Goal: Task Accomplishment & Management: Use online tool/utility

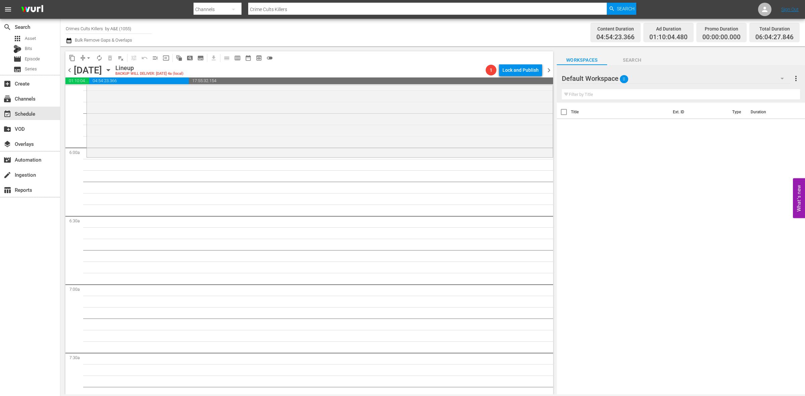
scroll to position [572, 0]
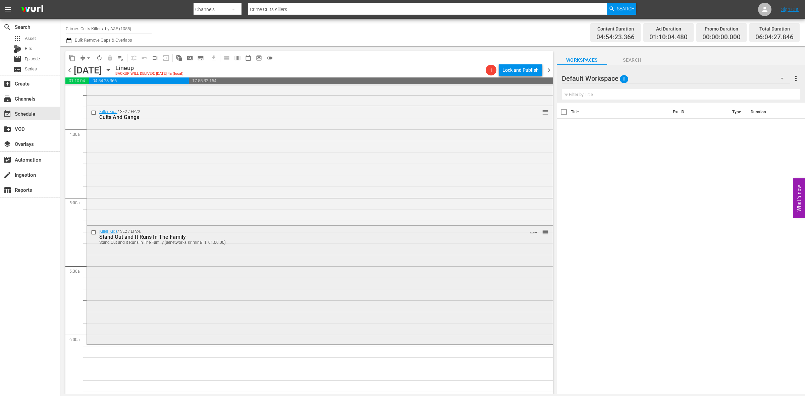
click at [332, 289] on div "Killer Kids / SE2 / EP24: Stand Out and It Runs In The Family Stand Out and It …" at bounding box center [320, 284] width 466 height 117
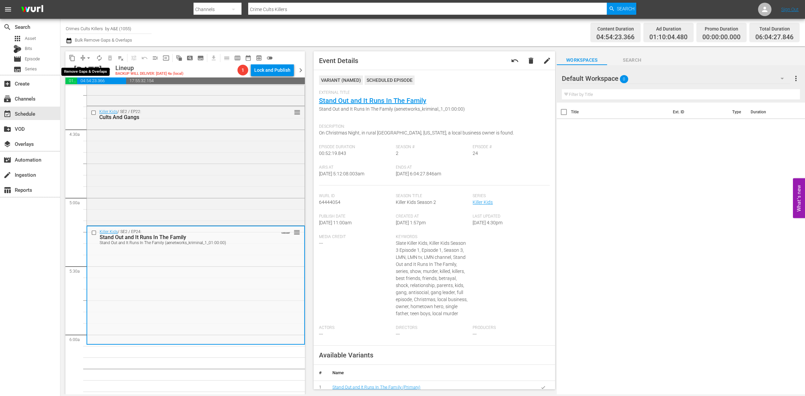
click at [83, 59] on button "arrow_drop_down" at bounding box center [88, 58] width 11 height 11
click at [84, 72] on li "Align to Midnight" at bounding box center [89, 71] width 70 height 11
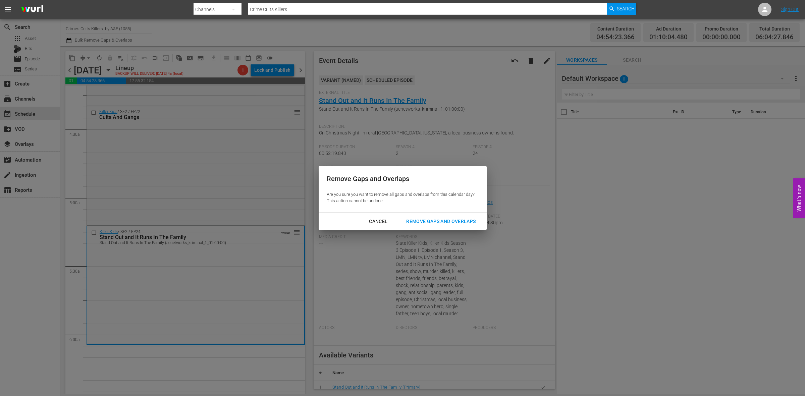
click at [426, 219] on div "Remove Gaps and Overlaps" at bounding box center [441, 221] width 80 height 8
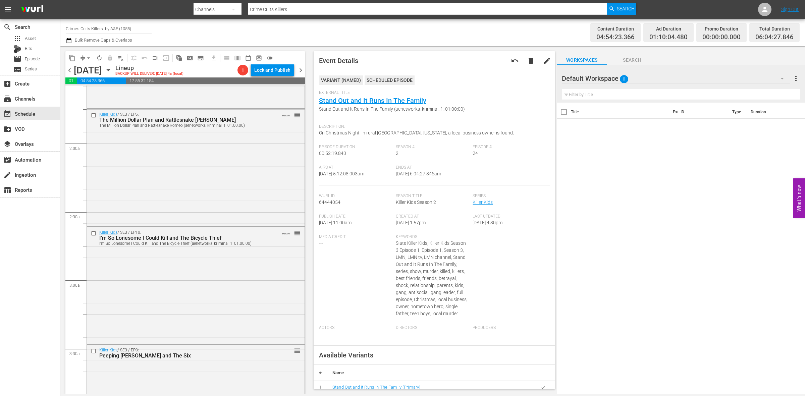
scroll to position [0, 0]
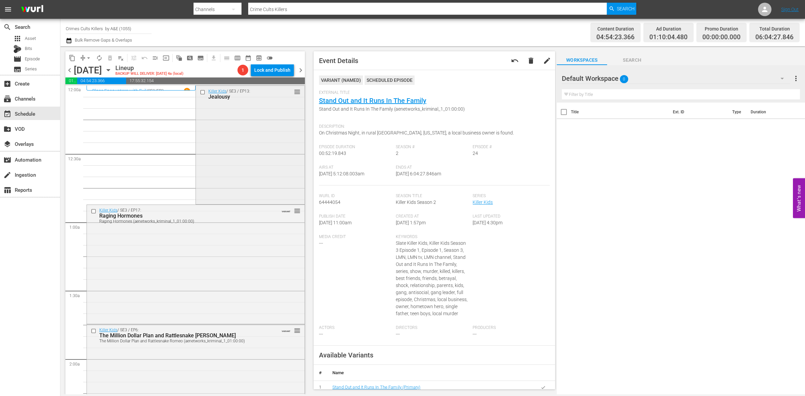
click at [235, 154] on div "Killer Kids / SE3 / EP13: Jealousy reorder" at bounding box center [250, 144] width 108 height 117
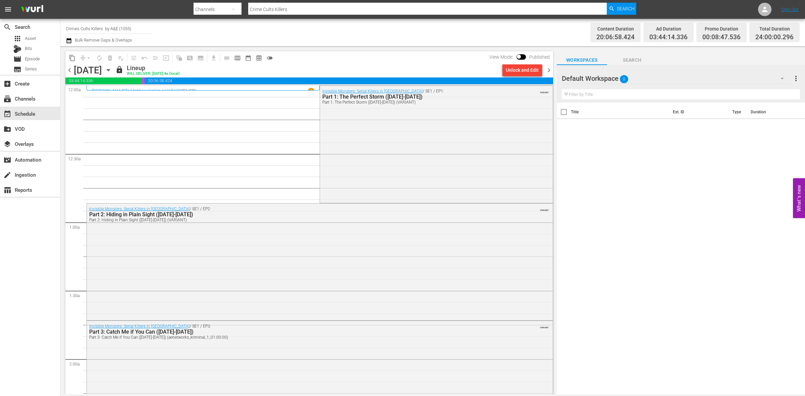
click at [549, 69] on span "chevron_right" at bounding box center [549, 70] width 8 height 8
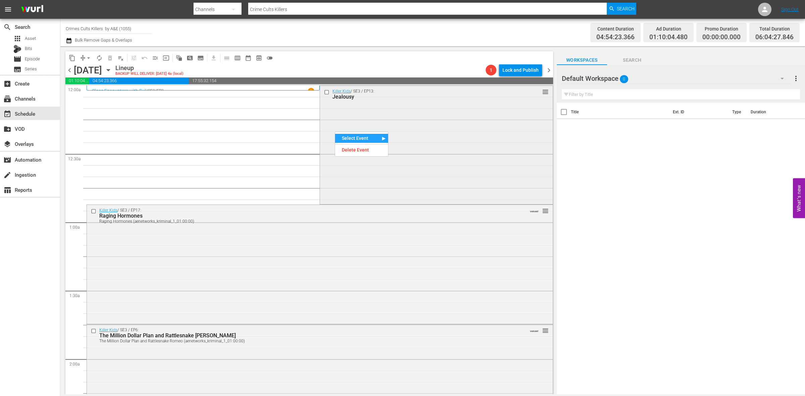
click at [426, 178] on div "Killer Kids / SE3 / EP13: Jealousy reorder" at bounding box center [436, 144] width 232 height 117
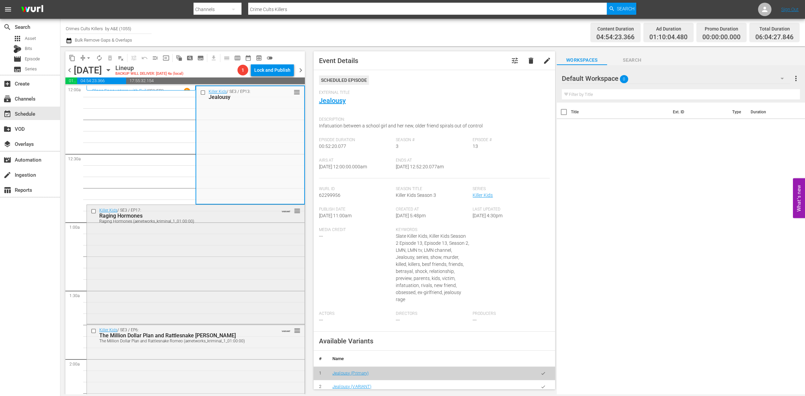
click at [219, 239] on div "Killer Kids / SE3 / EP17: Raging Hormones Raging Hormones (aenetworks_kriminal_…" at bounding box center [196, 263] width 218 height 117
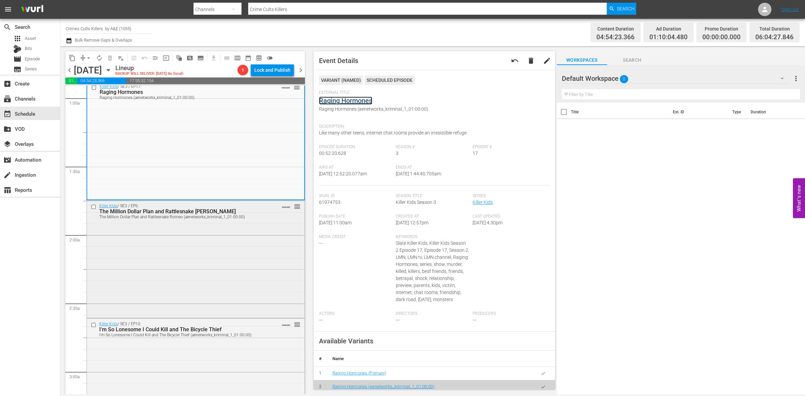
scroll to position [126, 0]
click at [218, 256] on div "Killer Kids / SE3 / EP6: The Million Dollar Plan and Rattlesnake Romeo The Mill…" at bounding box center [196, 257] width 218 height 116
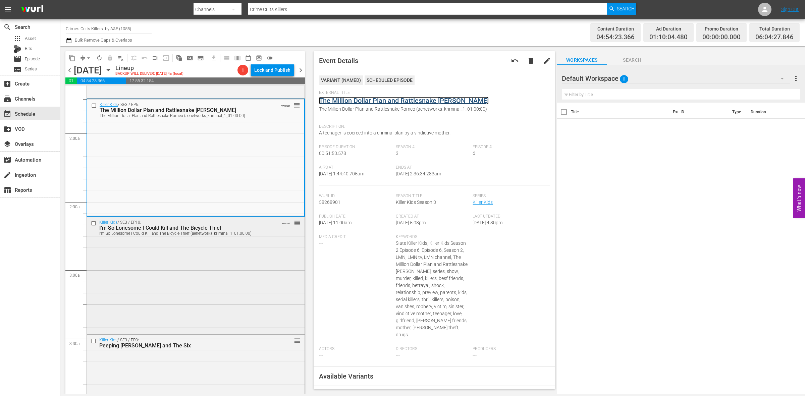
scroll to position [251, 0]
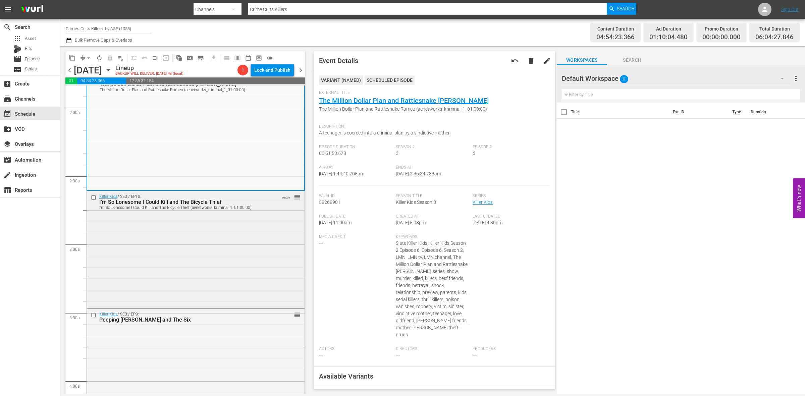
click at [170, 245] on div "Killer Kids / SE3 / EP10: I'm So Lonesome I Could Kill and The Bicycle Thief I'…" at bounding box center [196, 248] width 218 height 115
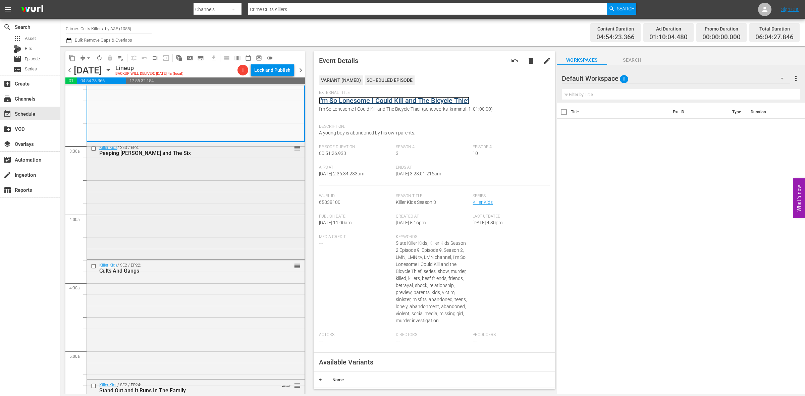
scroll to position [419, 0]
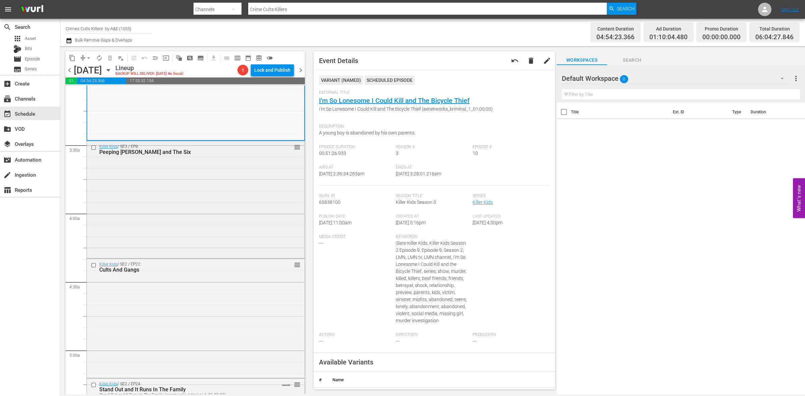
click at [157, 200] on div "Killer Kids / SE3 / EP8: Peeping Theodore and The Six reorder" at bounding box center [196, 199] width 218 height 116
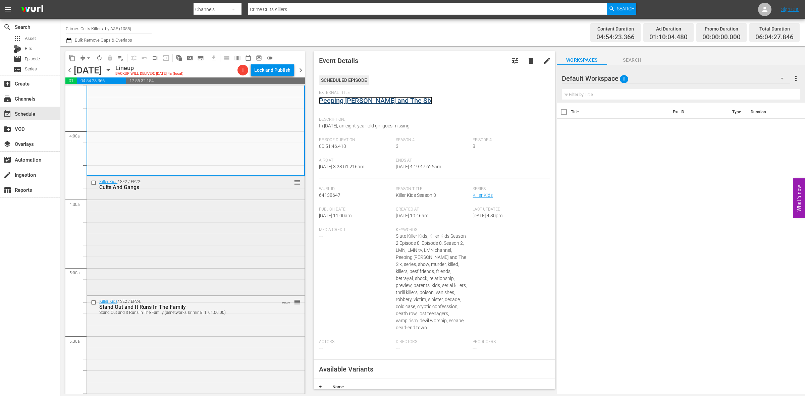
scroll to position [503, 0]
click at [183, 237] on div "Killer Kids / SE2 / EP22: Cults And Gangs reorder" at bounding box center [196, 233] width 218 height 117
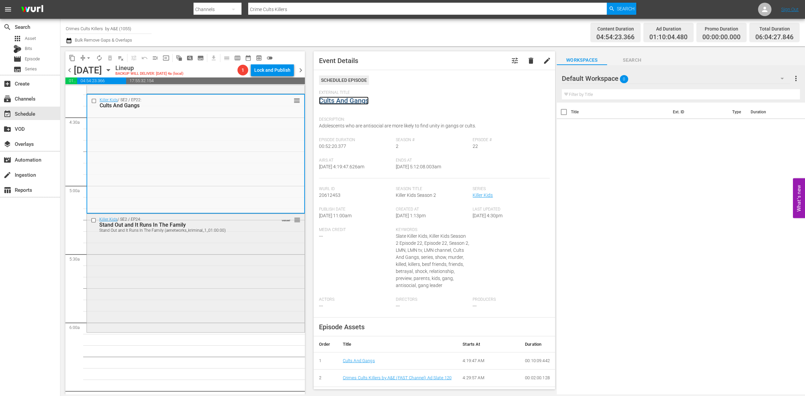
scroll to position [587, 0]
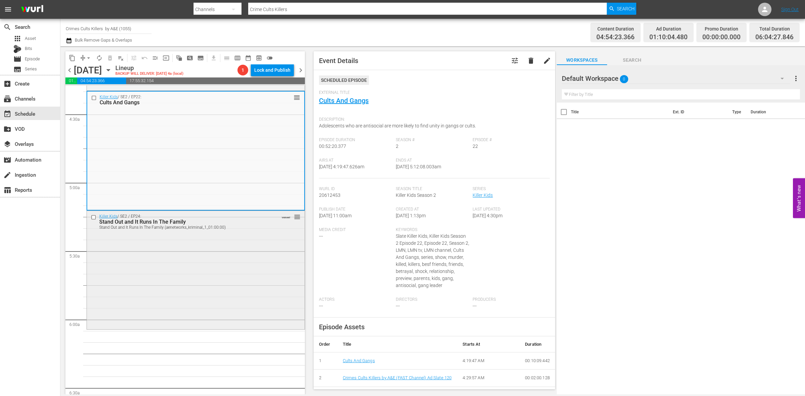
click at [188, 272] on div "Killer Kids / SE2 / EP24: Stand Out and It Runs In The Family Stand Out and It …" at bounding box center [196, 269] width 218 height 117
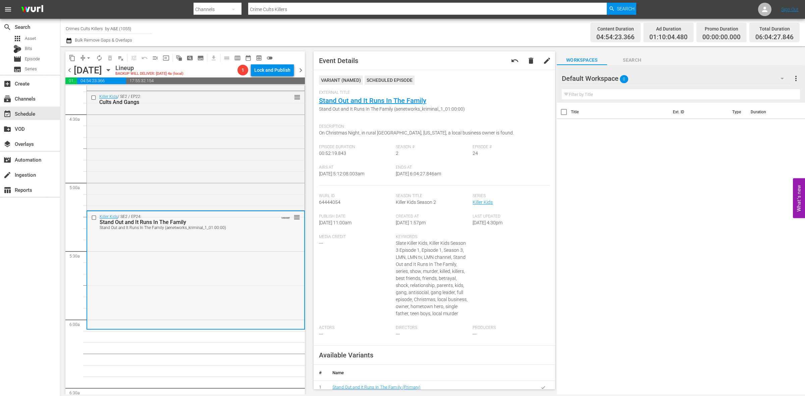
click at [169, 259] on div "Killer Kids / SE2 / EP24: Stand Out and It Runs In The Family Stand Out and It …" at bounding box center [195, 269] width 217 height 117
click at [87, 58] on span "arrow_drop_down" at bounding box center [88, 58] width 7 height 7
click at [91, 71] on li "Align to Midnight" at bounding box center [89, 71] width 70 height 11
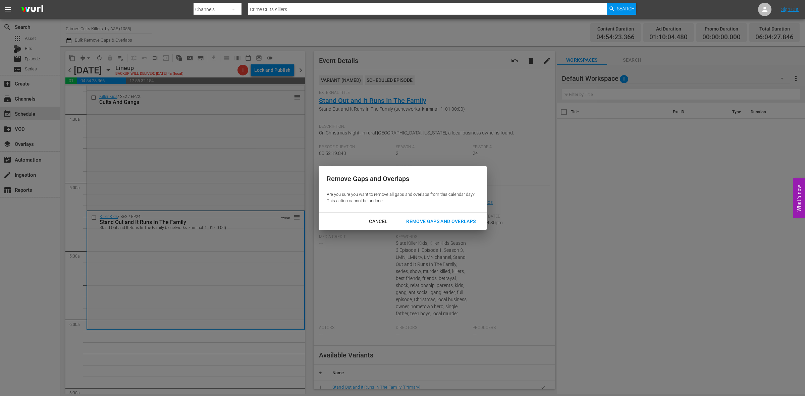
click at [434, 222] on div "Remove Gaps and Overlaps" at bounding box center [441, 221] width 80 height 8
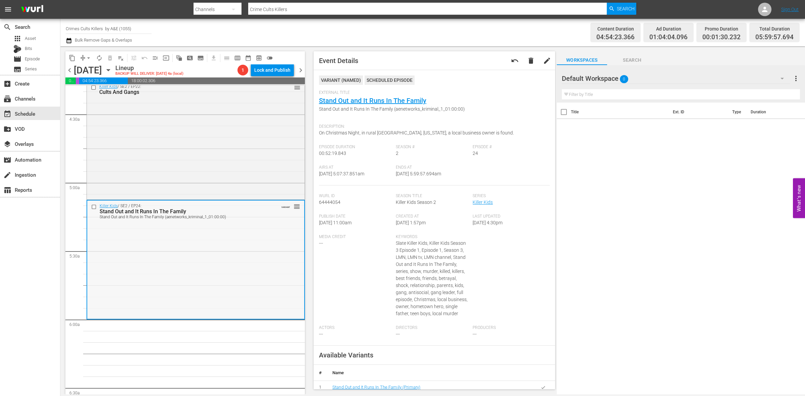
click at [215, 271] on div "Killer Kids / SE2 / EP24: Stand Out and It Runs In The Family Stand Out and It …" at bounding box center [195, 259] width 217 height 117
click at [88, 55] on span "arrow_drop_down" at bounding box center [88, 58] width 7 height 7
click at [84, 70] on li "Align to Midnight" at bounding box center [89, 71] width 70 height 11
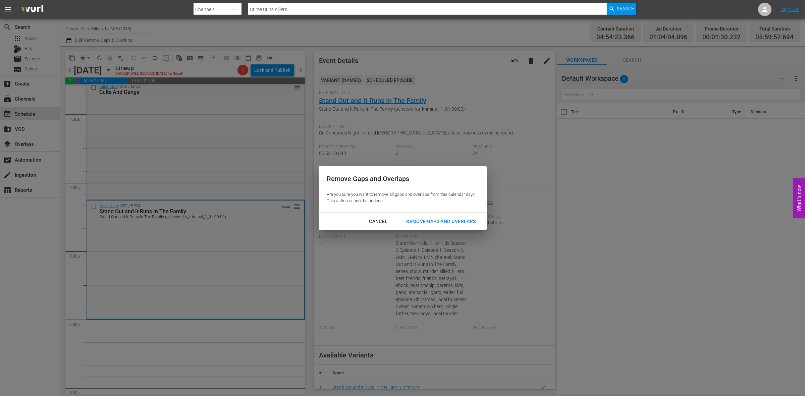
click at [445, 223] on div "Remove Gaps and Overlaps" at bounding box center [441, 221] width 80 height 8
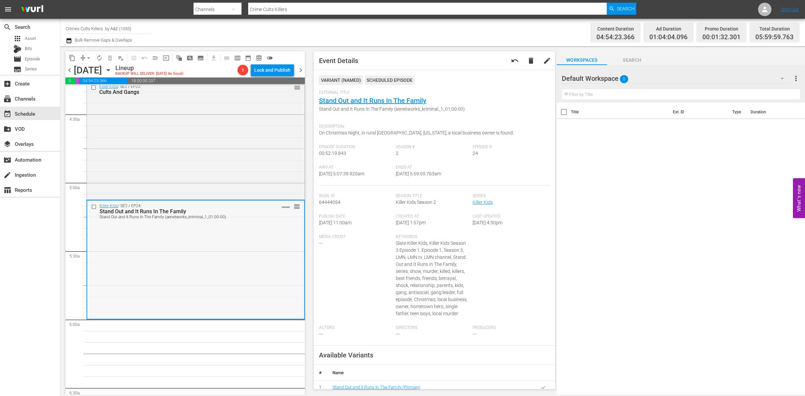
click at [171, 240] on div "Killer Kids / SE2 / EP24: Stand Out and It Runs In The Family Stand Out and It …" at bounding box center [195, 259] width 217 height 117
click at [90, 57] on span "arrow_drop_down" at bounding box center [88, 58] width 7 height 7
click at [88, 69] on li "Align to Midnight" at bounding box center [89, 71] width 70 height 11
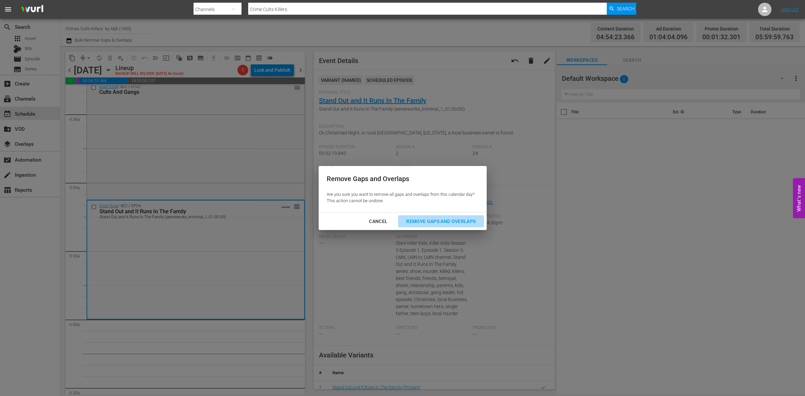
click at [434, 220] on div "Remove Gaps and Overlaps" at bounding box center [441, 221] width 80 height 8
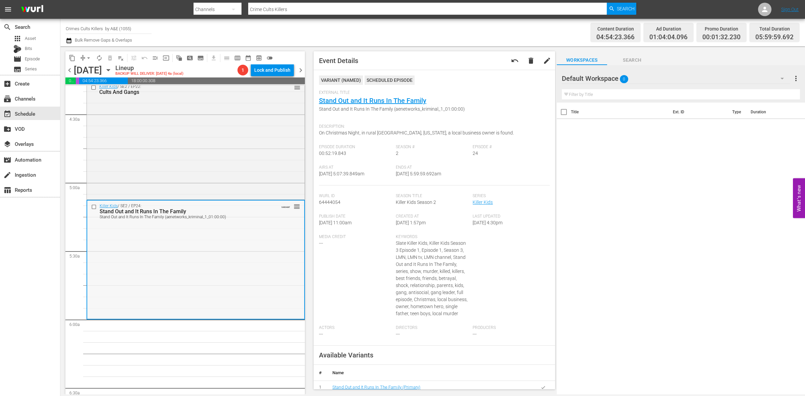
click at [197, 245] on div "Killer Kids / SE2 / EP24: Stand Out and It Runs In The Family Stand Out and It …" at bounding box center [195, 259] width 217 height 117
click at [91, 55] on span "arrow_drop_down" at bounding box center [88, 58] width 7 height 7
click at [89, 70] on li "Align to Midnight" at bounding box center [89, 71] width 70 height 11
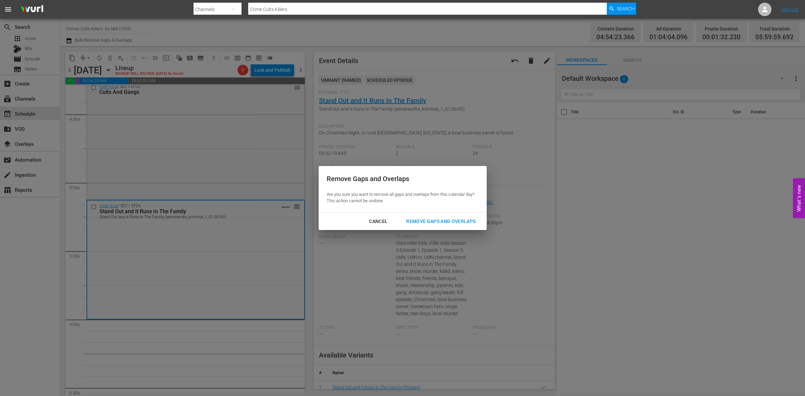
click at [437, 222] on div "Remove Gaps and Overlaps" at bounding box center [441, 221] width 80 height 8
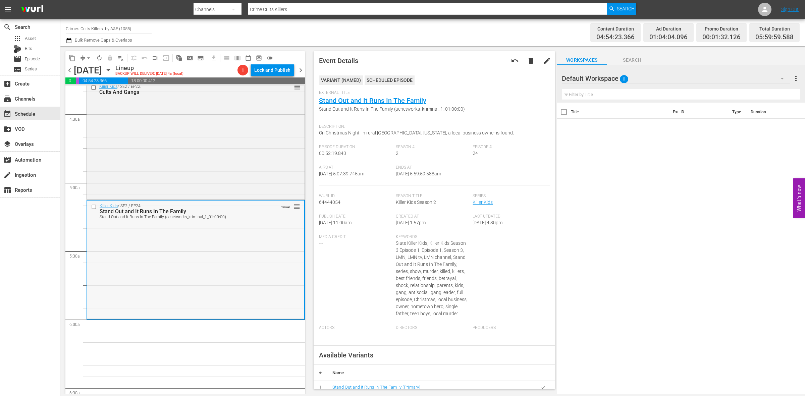
click at [256, 249] on div "Killer Kids / SE2 / EP24: Stand Out and It Runs In The Family Stand Out and It …" at bounding box center [195, 259] width 217 height 117
click at [87, 56] on span "arrow_drop_down" at bounding box center [88, 58] width 7 height 7
click at [86, 68] on li "Align to Midnight" at bounding box center [89, 71] width 70 height 11
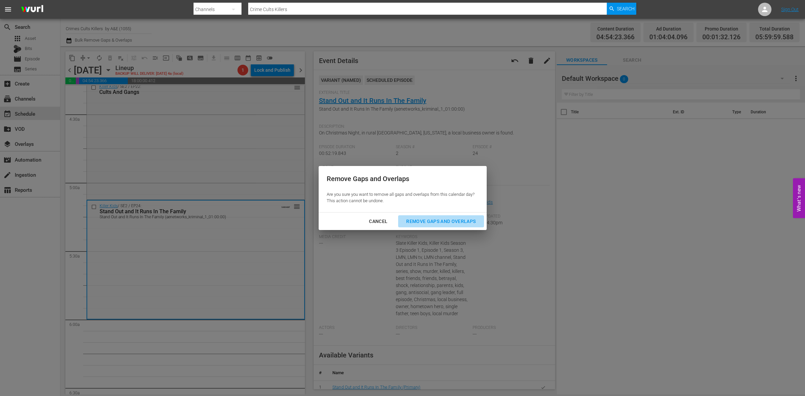
click at [440, 222] on div "Remove Gaps and Overlaps" at bounding box center [441, 221] width 80 height 8
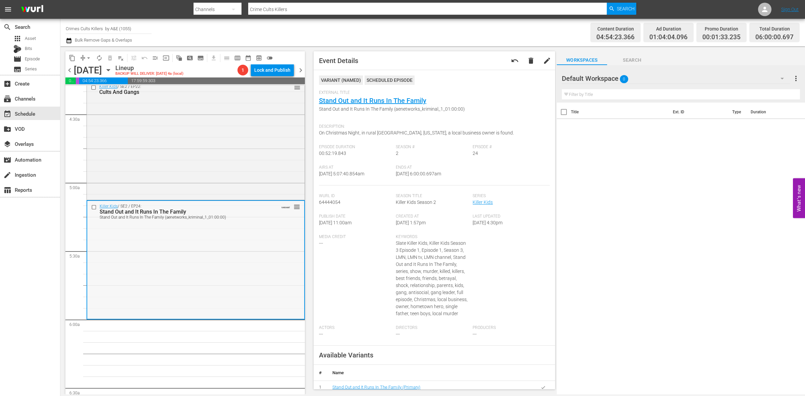
click at [230, 271] on div "Killer Kids / SE2 / EP24: Stand Out and It Runs In The Family Stand Out and It …" at bounding box center [195, 259] width 217 height 117
click at [101, 56] on span "autorenew_outlined" at bounding box center [99, 58] width 7 height 7
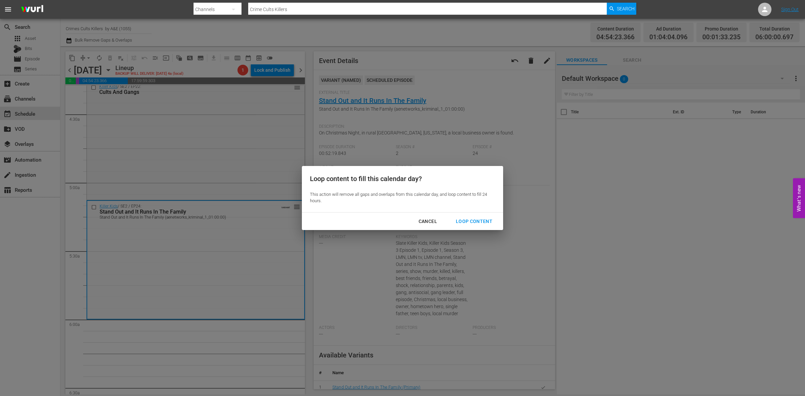
click at [483, 220] on div "Loop Content" at bounding box center [473, 221] width 47 height 8
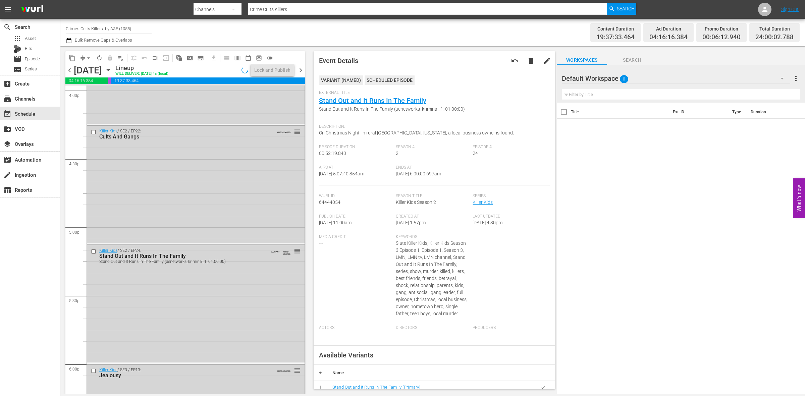
scroll to position [2974, 0]
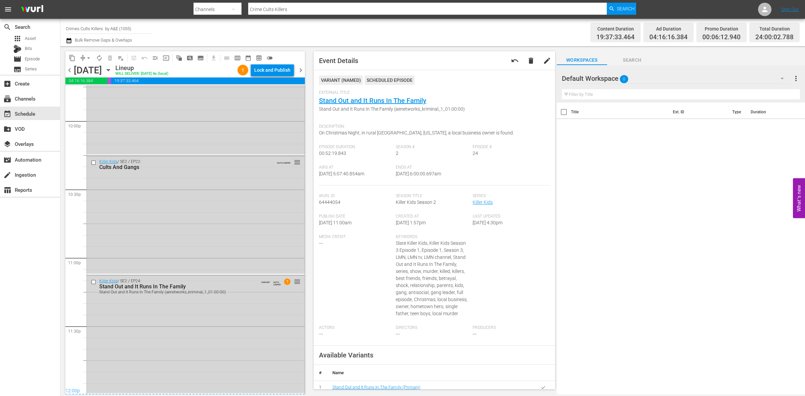
click at [218, 351] on div "Killer Kids / SE2 / EP24: Stand Out and It Runs In The Family Stand Out and It …" at bounding box center [196, 334] width 218 height 117
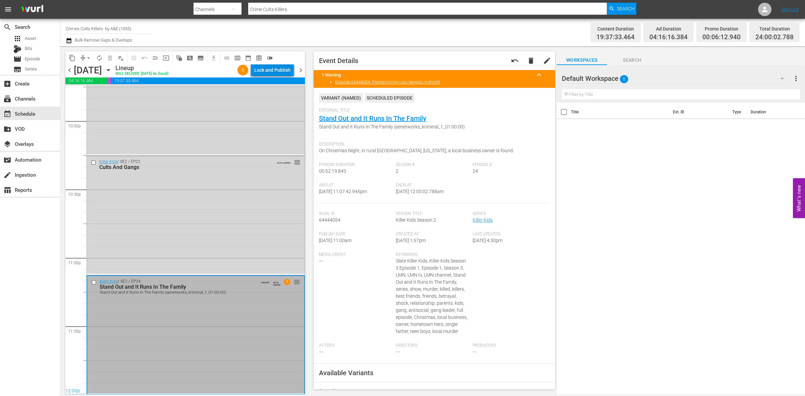
click at [262, 69] on div "Lock and Publish" at bounding box center [272, 70] width 36 height 12
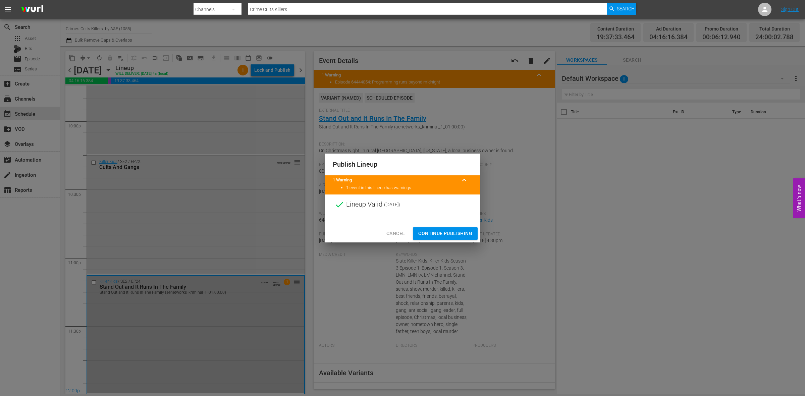
click at [439, 233] on span "Continue Publishing" at bounding box center [445, 233] width 54 height 8
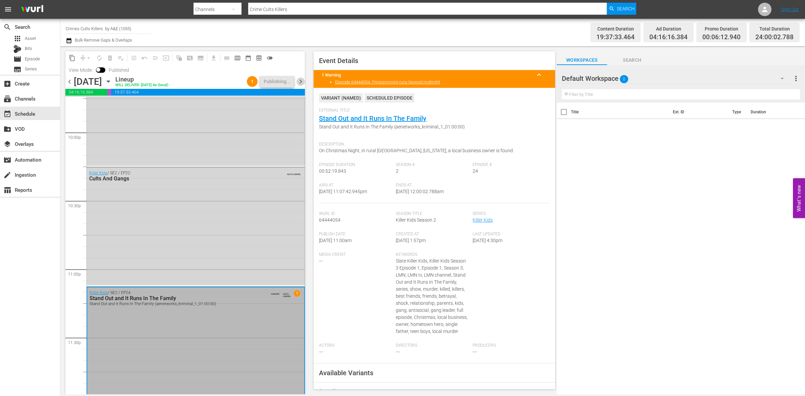
click at [301, 81] on span "chevron_right" at bounding box center [300, 81] width 8 height 8
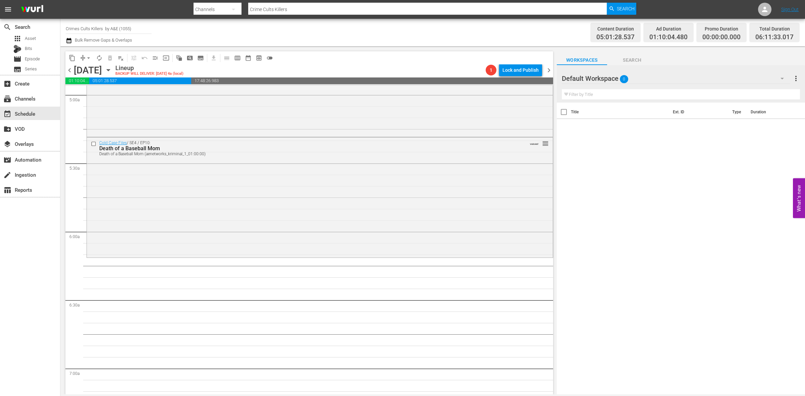
scroll to position [586, 0]
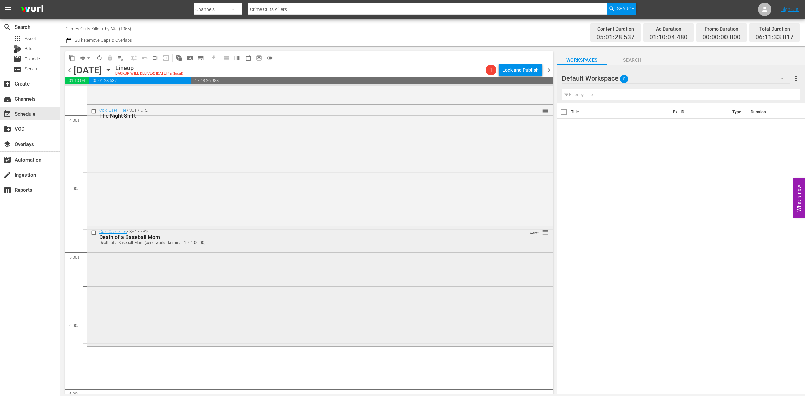
click at [190, 302] on div "Cold Case Files / SE4 / EP10: Death of a Baseball Mom Death of a Baseball Mom (…" at bounding box center [320, 285] width 466 height 119
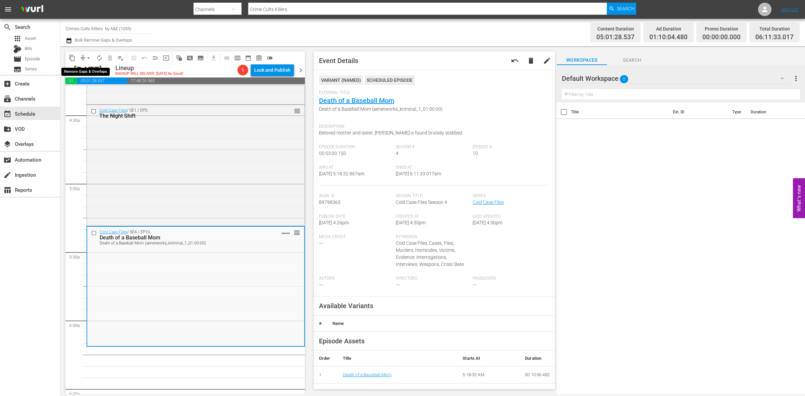
click at [86, 57] on span "arrow_drop_down" at bounding box center [88, 58] width 7 height 7
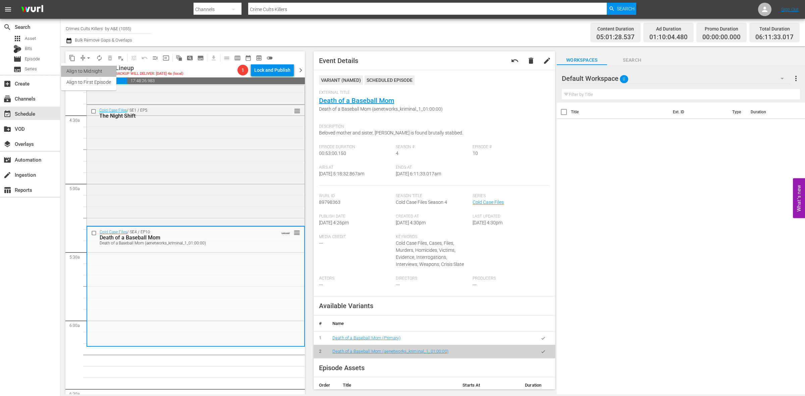
click at [86, 71] on li "Align to Midnight" at bounding box center [88, 71] width 55 height 11
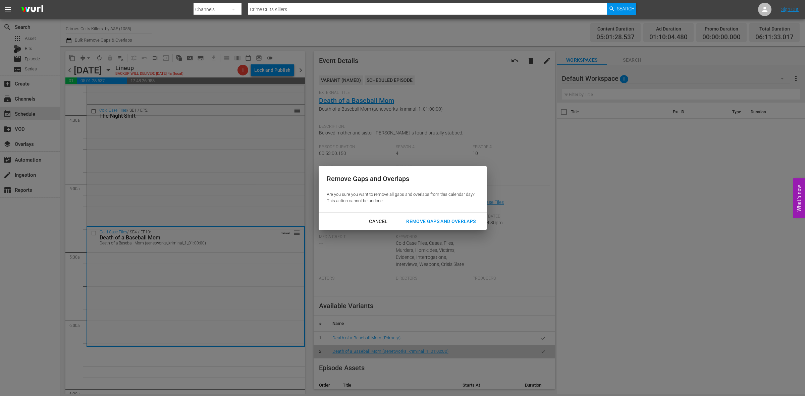
click at [427, 221] on div "Remove Gaps and Overlaps" at bounding box center [441, 221] width 80 height 8
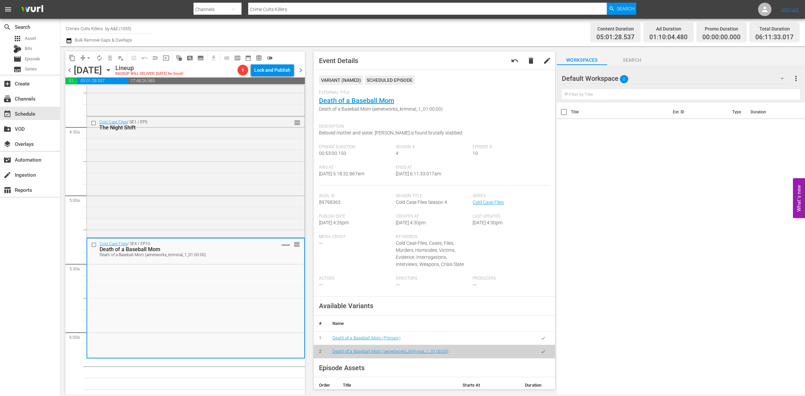
scroll to position [0, 0]
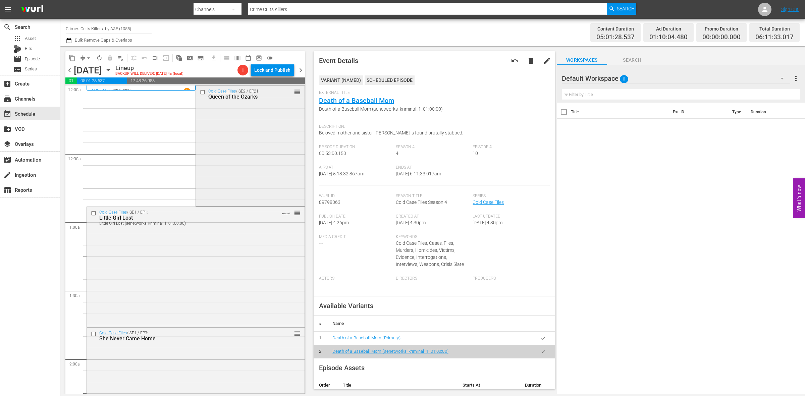
click at [234, 138] on div "Cold Case Files / SE2 / EP21: Queen of the Ozarks reorder" at bounding box center [250, 145] width 108 height 119
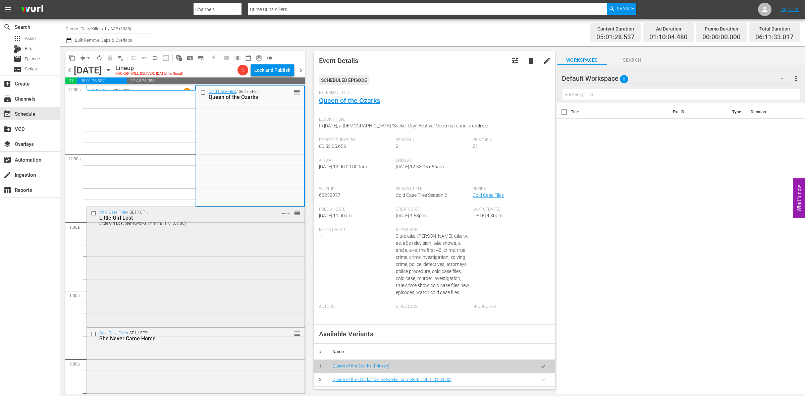
click at [229, 246] on div "Cold Case Files / SE1 / EP1: Little Girl Lost Little Girl Lost (aenetworks_krim…" at bounding box center [196, 266] width 218 height 119
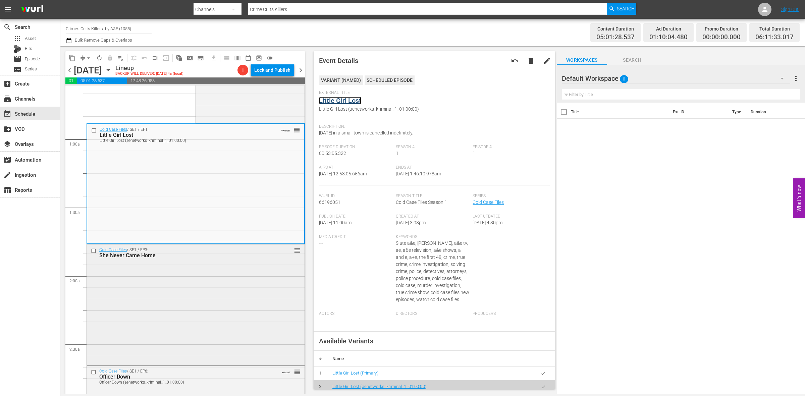
scroll to position [84, 0]
click at [197, 287] on div "Cold Case Files / SE1 / EP3: She Never Came Home reorder" at bounding box center [196, 303] width 218 height 119
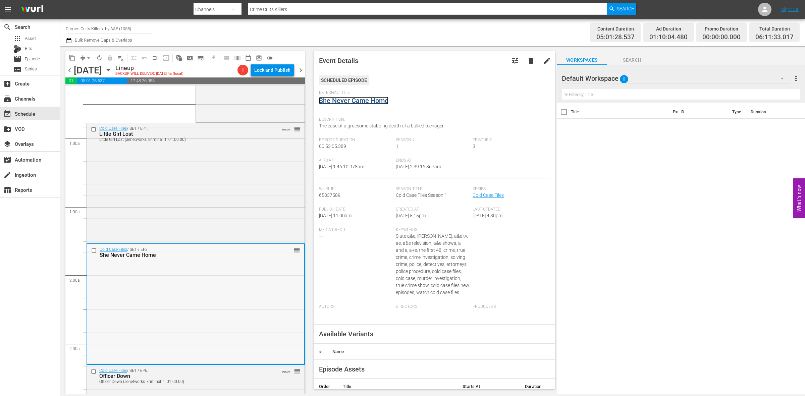
scroll to position [168, 0]
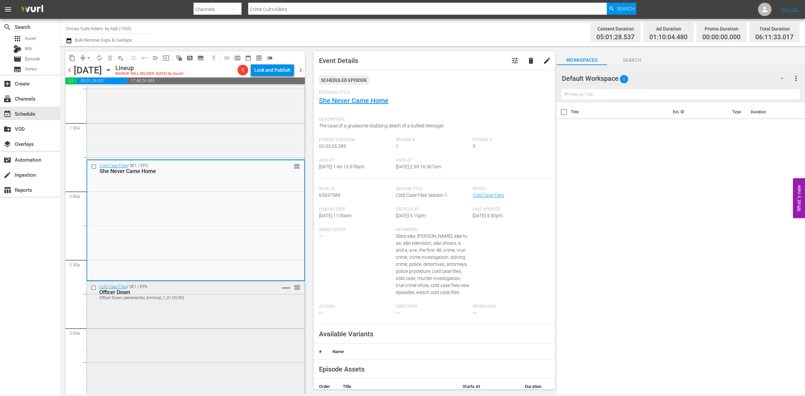
click at [180, 318] on div "Cold Case Files / SE1 / EP6: Officer Down Officer Down (aenetworks_kriminal_1_0…" at bounding box center [196, 340] width 218 height 119
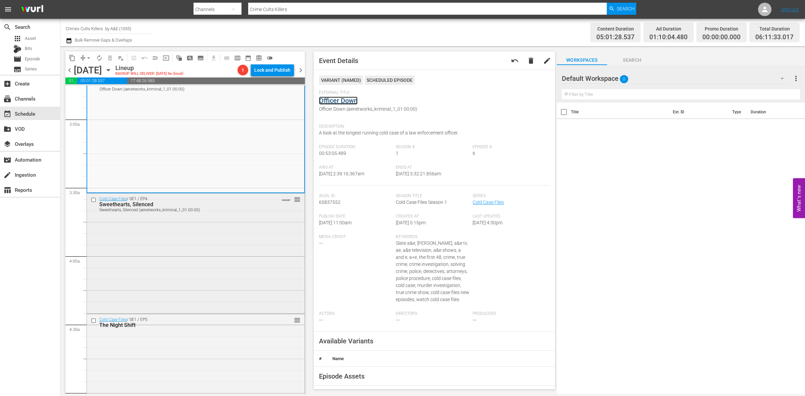
scroll to position [377, 0]
click at [220, 245] on div "Cold Case Files / SE1 / EP4: Sweethearts, Silenced Sweethearts, Silenced (aenet…" at bounding box center [196, 252] width 218 height 119
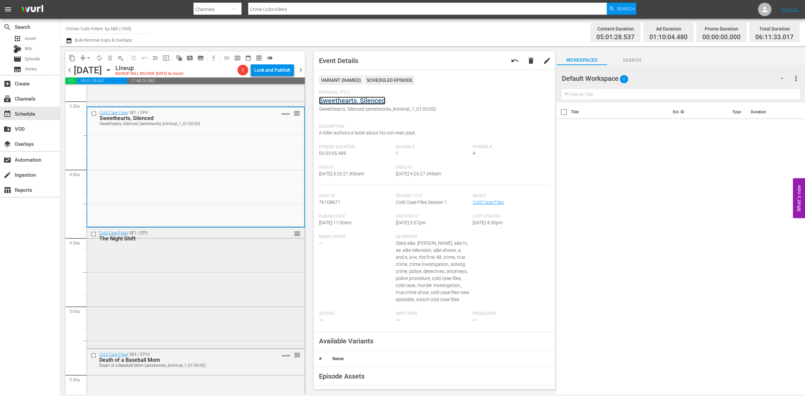
scroll to position [503, 0]
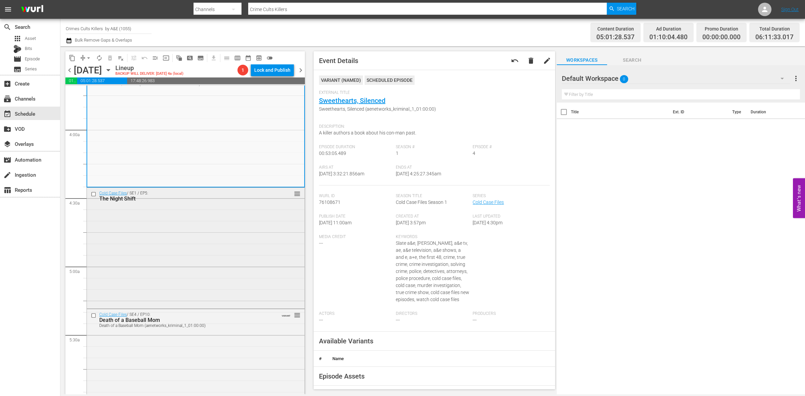
click at [188, 239] on div "Cold Case Files / SE1 / EP5: The Night Shift reorder" at bounding box center [196, 247] width 218 height 119
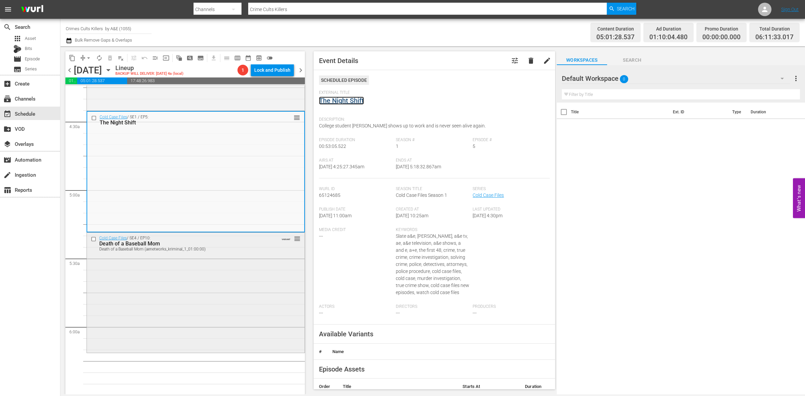
scroll to position [587, 0]
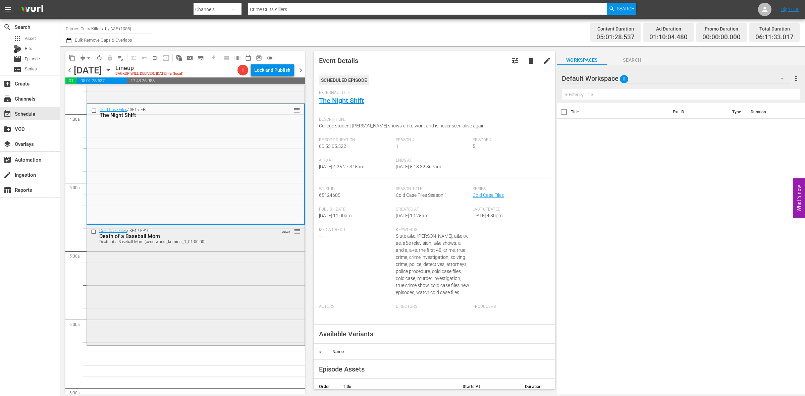
click at [207, 278] on div "Cold Case Files / SE4 / EP10: Death of a Baseball Mom Death of a Baseball Mom (…" at bounding box center [196, 284] width 218 height 119
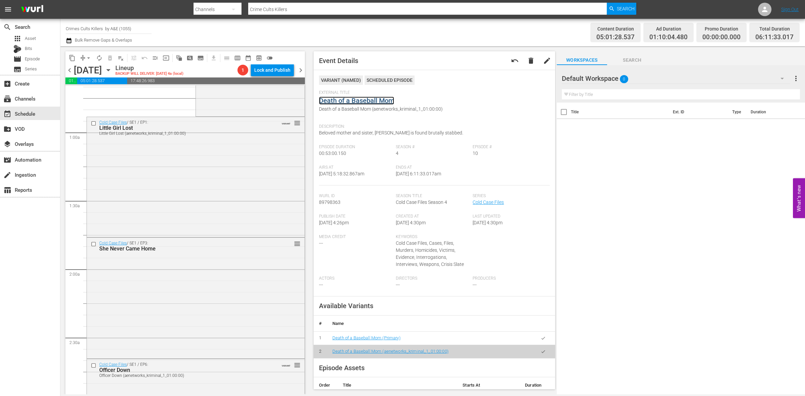
scroll to position [0, 0]
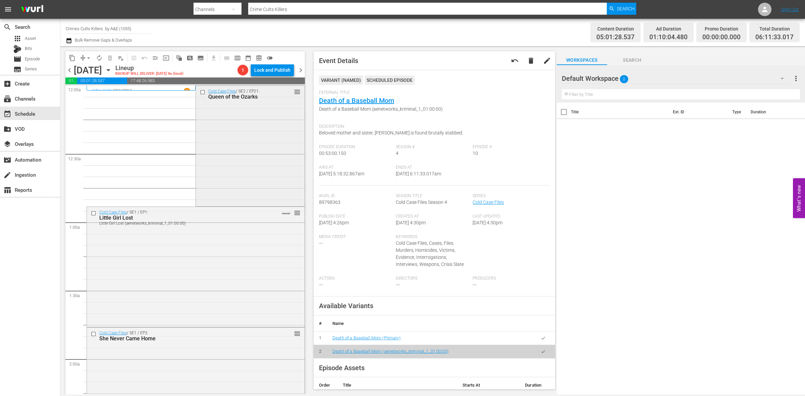
click at [224, 145] on div "Cold Case Files / SE2 / EP21: Queen of the Ozarks reorder" at bounding box center [250, 145] width 108 height 119
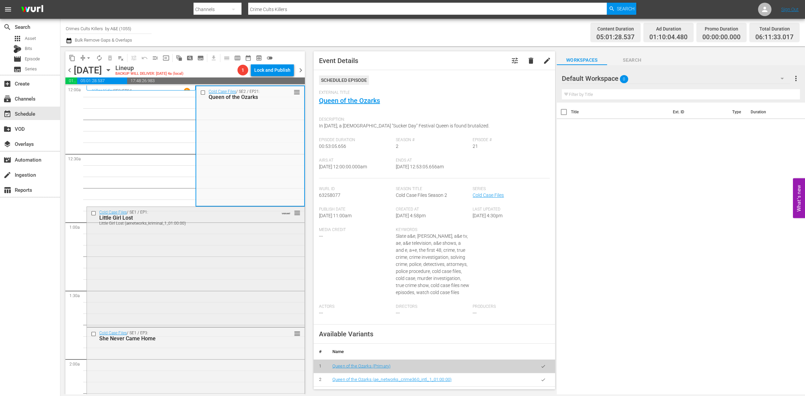
click at [232, 234] on div "Cold Case Files / SE1 / EP1: Little Girl Lost Little Girl Lost (aenetworks_krim…" at bounding box center [196, 266] width 218 height 119
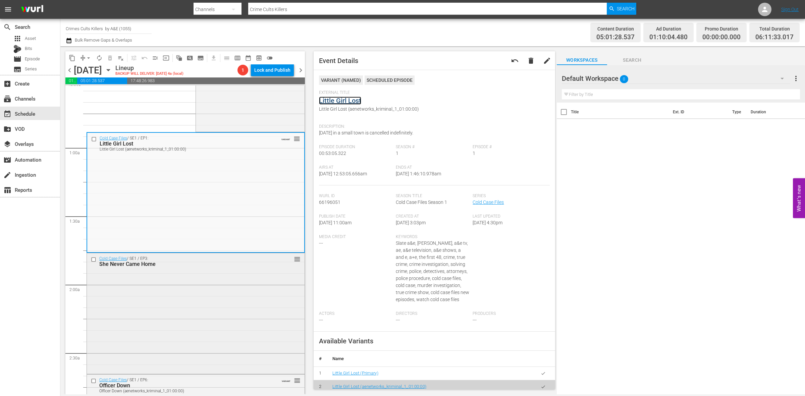
scroll to position [84, 0]
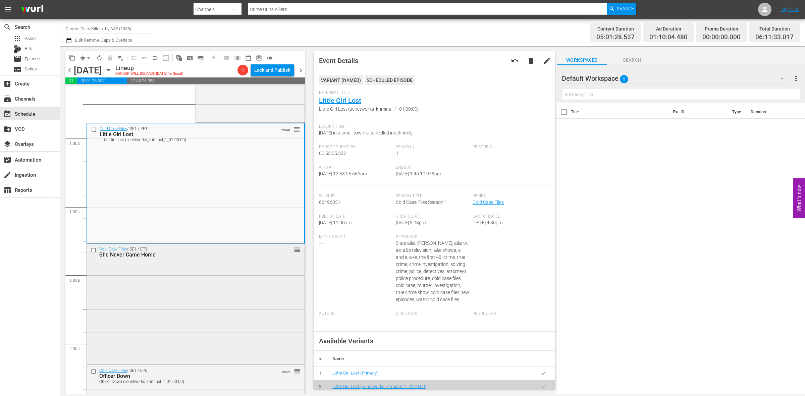
click at [170, 287] on div "Cold Case Files / SE1 / EP3: She Never Came Home reorder" at bounding box center [196, 303] width 218 height 119
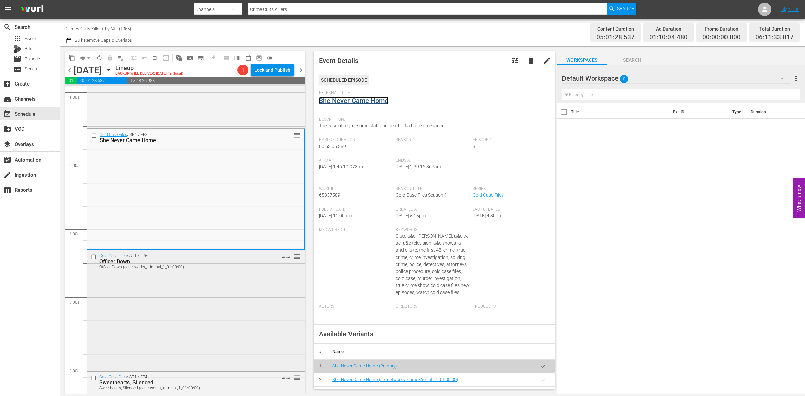
scroll to position [210, 0]
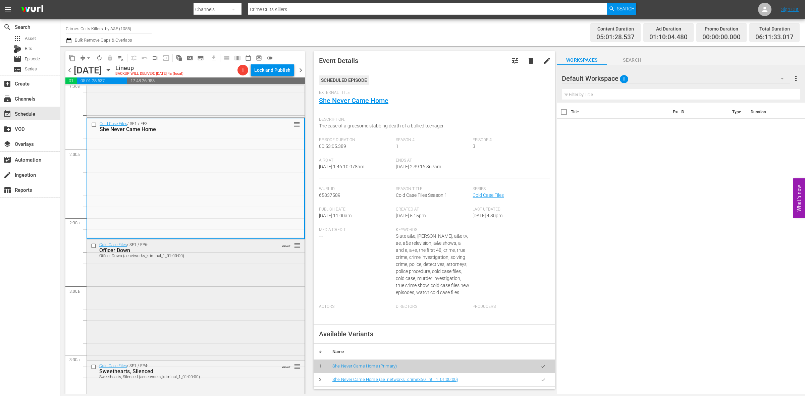
click at [196, 289] on div "Cold Case Files / SE1 / EP6: Officer Down Officer Down (aenetworks_kriminal_1_0…" at bounding box center [196, 298] width 218 height 119
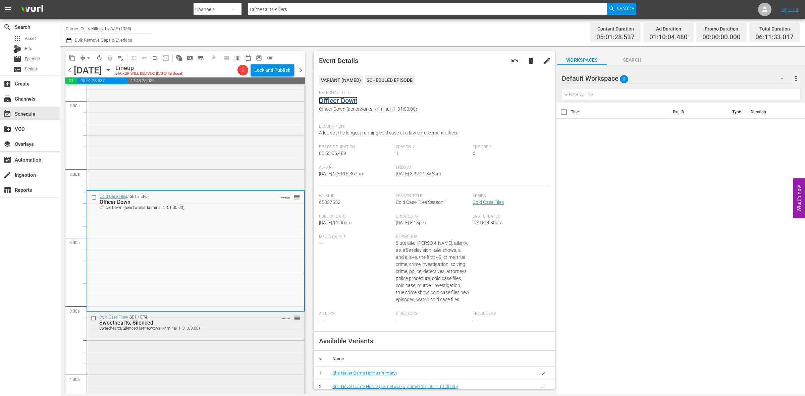
scroll to position [335, 0]
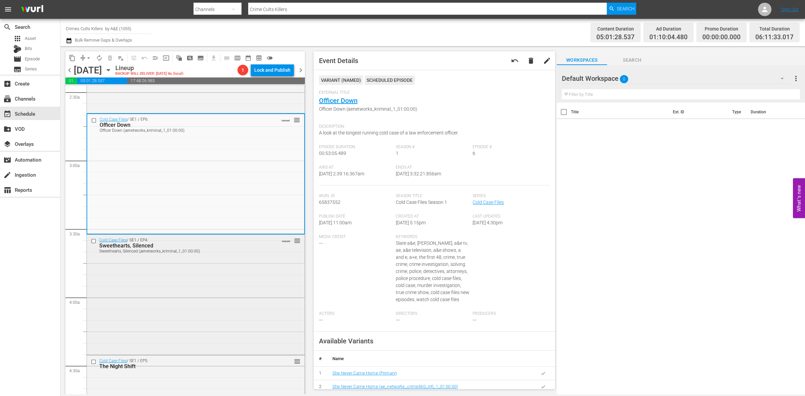
click at [224, 255] on div "Cold Case Files / SE1 / EP4: Sweethearts, Silenced Sweethearts, Silenced (aenet…" at bounding box center [196, 245] width 218 height 21
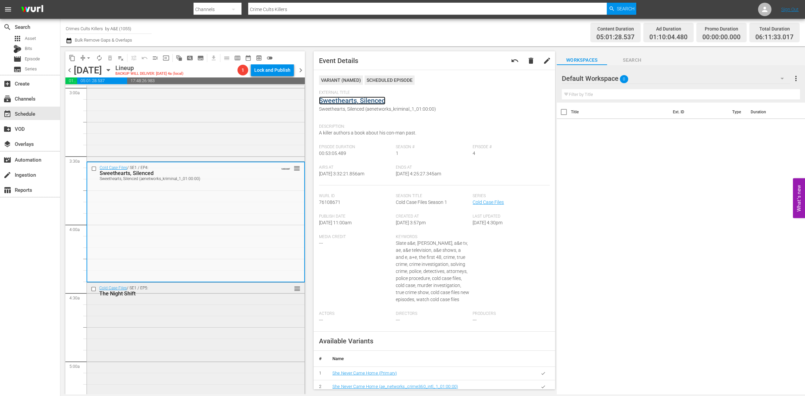
scroll to position [461, 0]
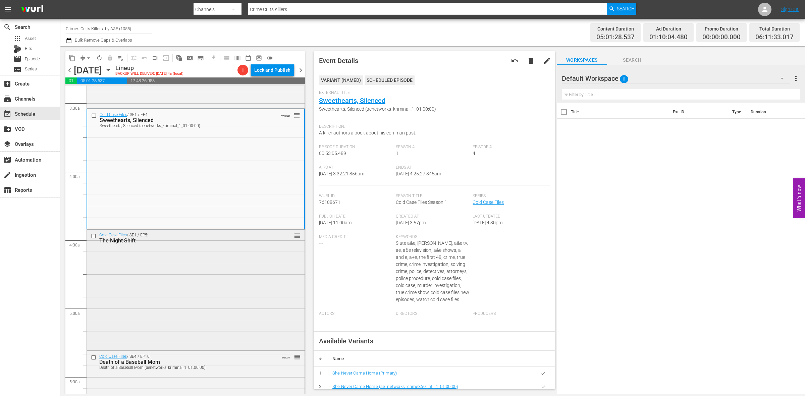
click at [219, 270] on div "Cold Case Files / SE1 / EP5: The Night Shift reorder" at bounding box center [196, 289] width 218 height 119
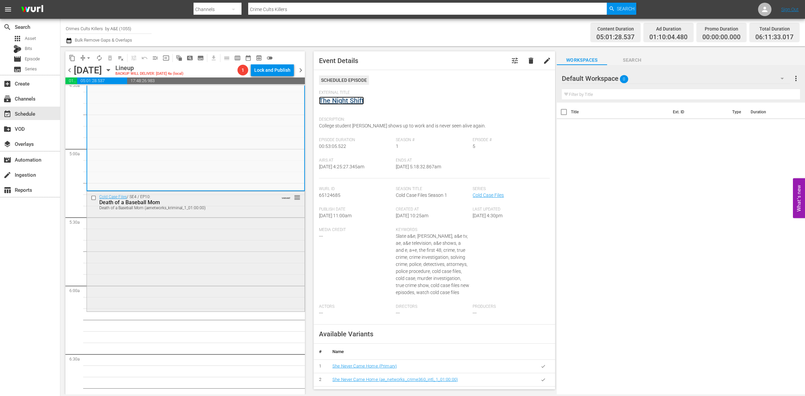
scroll to position [629, 0]
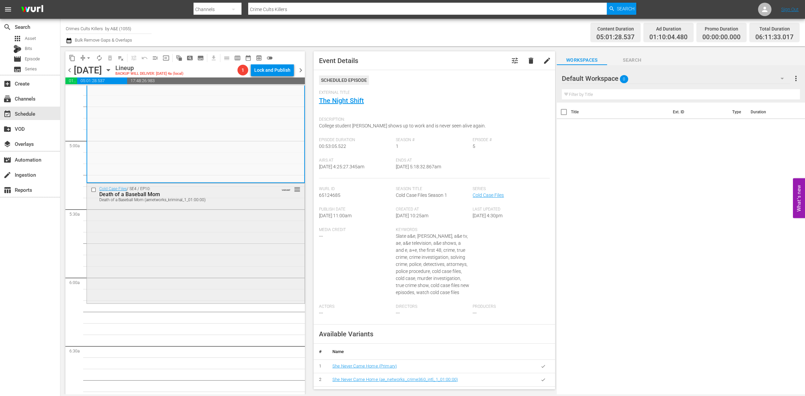
click at [214, 246] on div "Cold Case Files / SE4 / EP10: Death of a Baseball Mom Death of a Baseball Mom (…" at bounding box center [196, 242] width 218 height 119
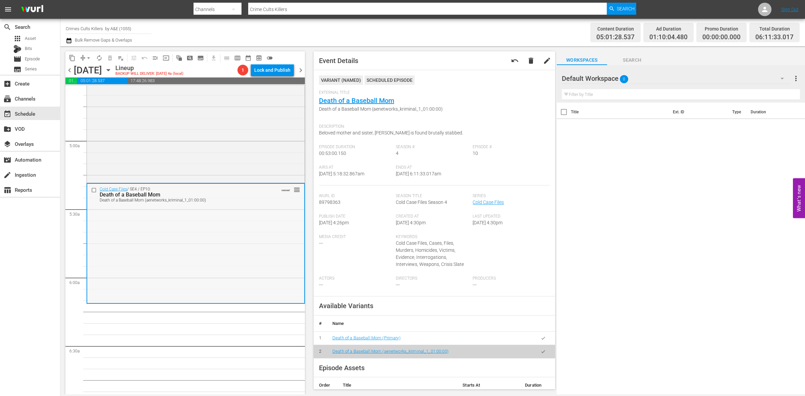
click at [217, 249] on div "Cold Case Files / SE4 / EP10: Death of a Baseball Mom Death of a Baseball Mom (…" at bounding box center [195, 243] width 217 height 119
click at [85, 56] on span "arrow_drop_down" at bounding box center [88, 58] width 7 height 7
click at [91, 70] on li "Align to Midnight" at bounding box center [89, 71] width 70 height 11
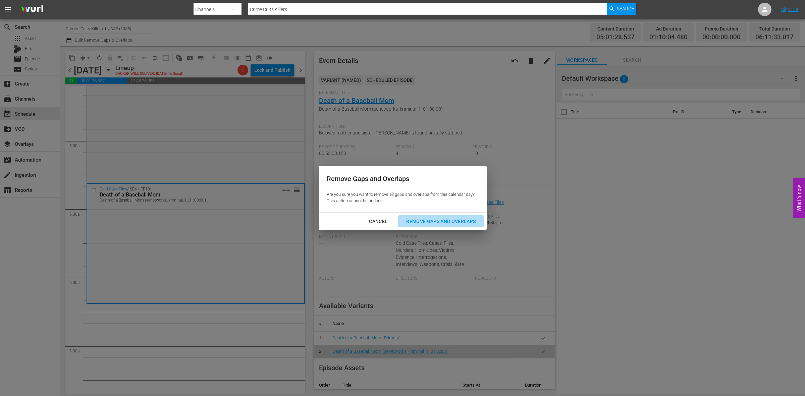
click at [421, 220] on div "Remove Gaps and Overlaps" at bounding box center [441, 221] width 80 height 8
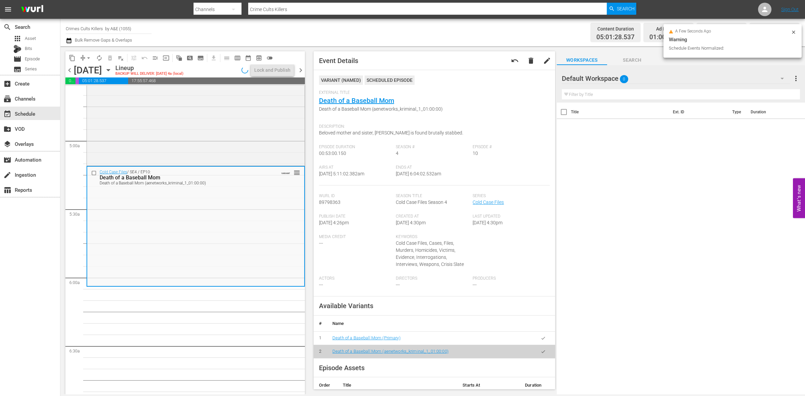
scroll to position [617, 0]
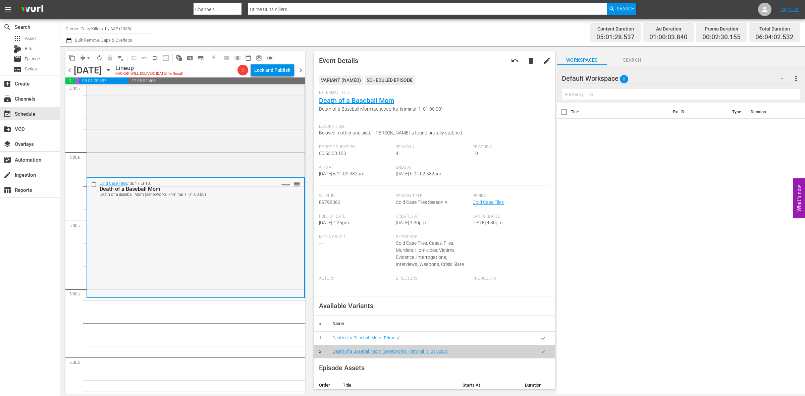
click at [250, 254] on div "Cold Case Files / SE4 / EP10: Death of a Baseball Mom Death of a Baseball Mom (…" at bounding box center [195, 237] width 217 height 119
click at [227, 240] on div "Cold Case Files / SE4 / EP10: Death of a Baseball Mom Death of a Baseball Mom (…" at bounding box center [195, 237] width 217 height 119
click at [86, 58] on span "arrow_drop_down" at bounding box center [88, 58] width 7 height 7
click at [91, 70] on li "Align to Midnight" at bounding box center [89, 71] width 70 height 11
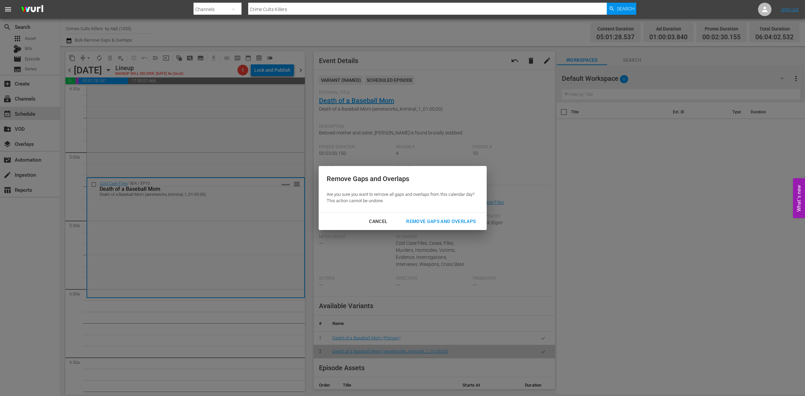
click at [451, 221] on div "Remove Gaps and Overlaps" at bounding box center [441, 221] width 80 height 8
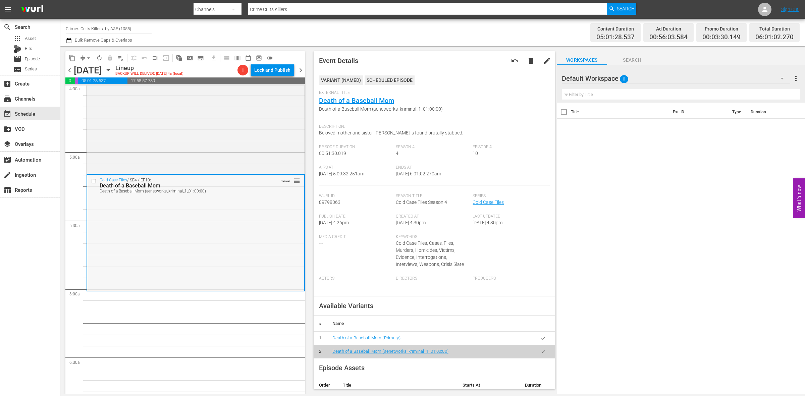
click at [219, 253] on div "Cold Case Files / SE4 / EP10: Death of a Baseball Mom Death of a Baseball Mom (…" at bounding box center [195, 232] width 217 height 115
click at [87, 54] on button "arrow_drop_down" at bounding box center [88, 58] width 11 height 11
click at [81, 71] on li "Align to Midnight" at bounding box center [89, 71] width 70 height 11
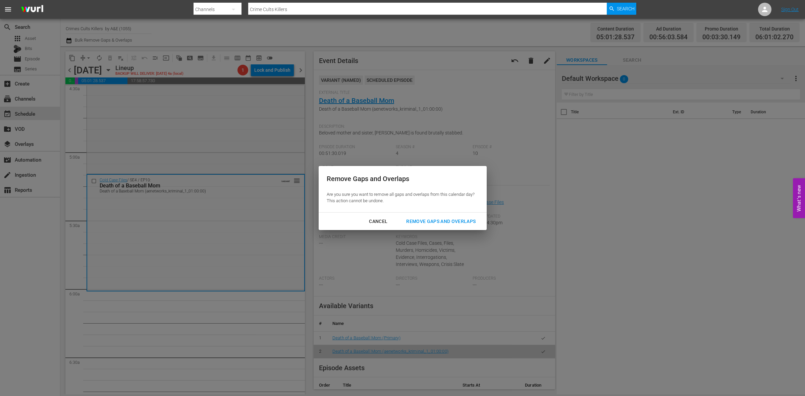
click at [439, 219] on div "Remove Gaps and Overlaps" at bounding box center [441, 221] width 80 height 8
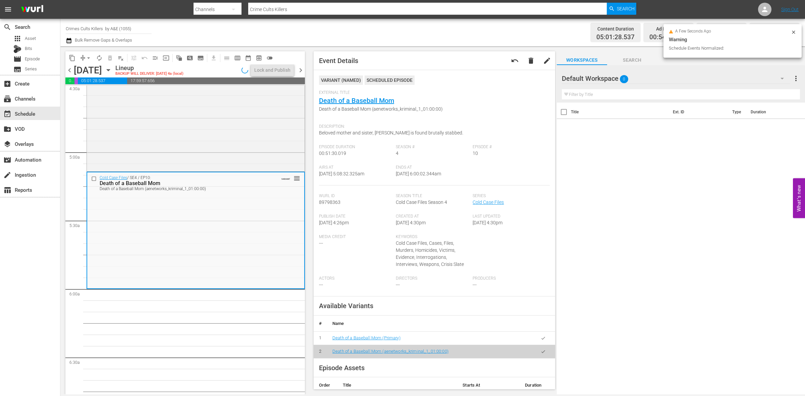
scroll to position [629, 0]
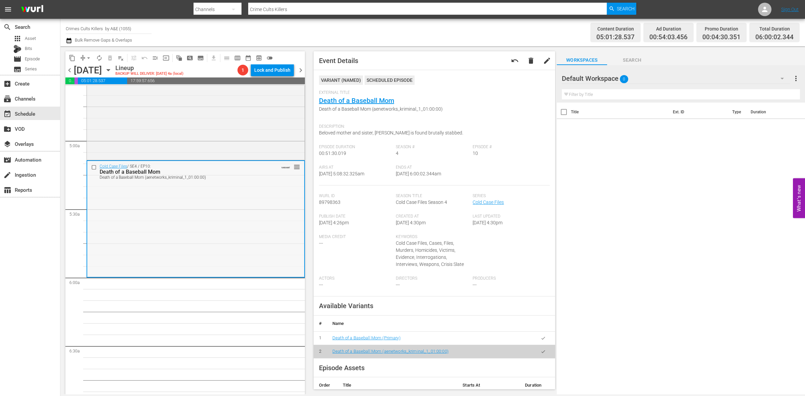
click at [125, 227] on div "Cold Case Files / SE4 / EP10: Death of a Baseball Mom Death of a Baseball Mom (…" at bounding box center [195, 218] width 217 height 115
click at [86, 55] on span "arrow_drop_down" at bounding box center [88, 58] width 7 height 7
click at [84, 68] on li "Align to Midnight" at bounding box center [89, 71] width 70 height 11
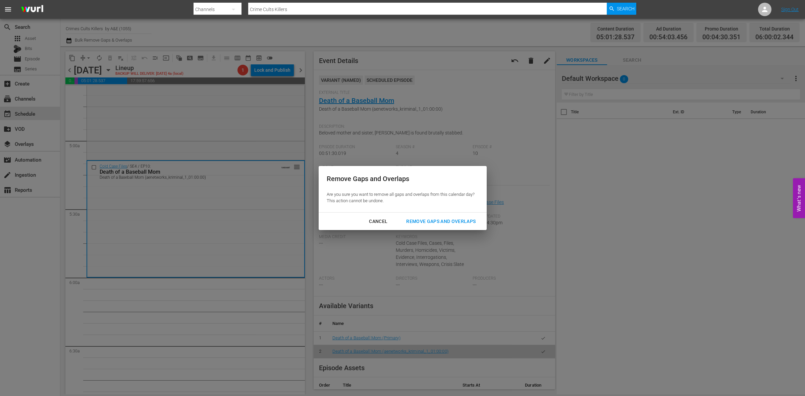
click at [430, 222] on div "Remove Gaps and Overlaps" at bounding box center [441, 221] width 80 height 8
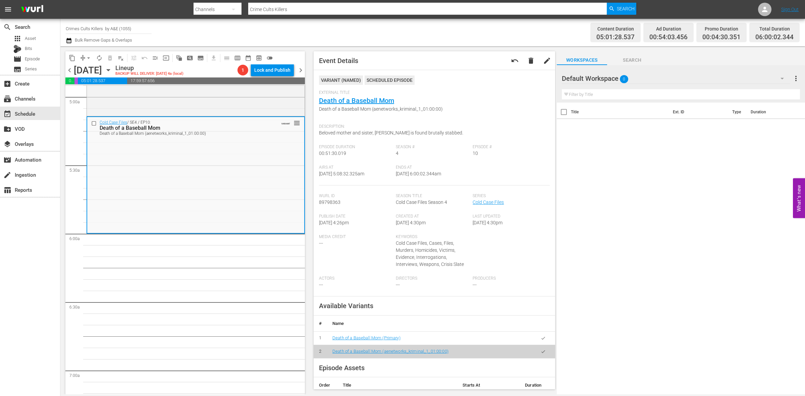
scroll to position [654, 0]
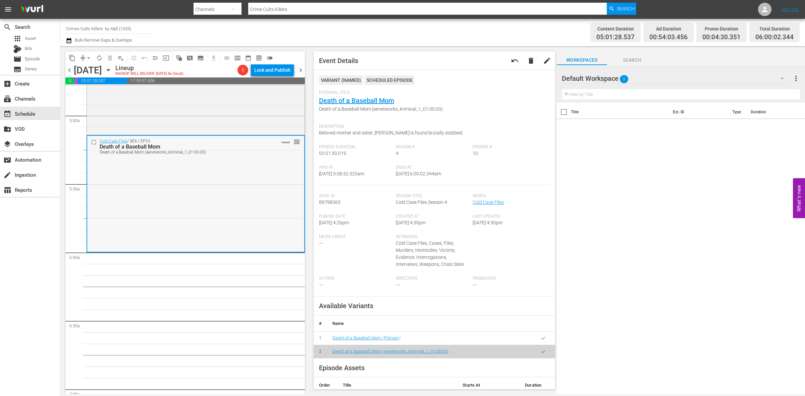
click at [202, 194] on div "Cold Case Files / SE4 / EP10: Death of a Baseball Mom Death of a Baseball Mom (…" at bounding box center [195, 193] width 217 height 115
click at [88, 55] on span "arrow_drop_down" at bounding box center [88, 58] width 7 height 7
click at [85, 67] on li "Align to Midnight" at bounding box center [89, 71] width 70 height 11
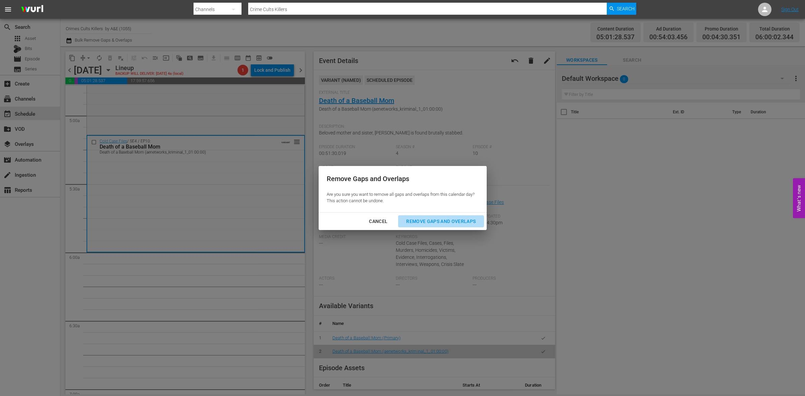
click at [453, 224] on div "Remove Gaps and Overlaps" at bounding box center [441, 221] width 80 height 8
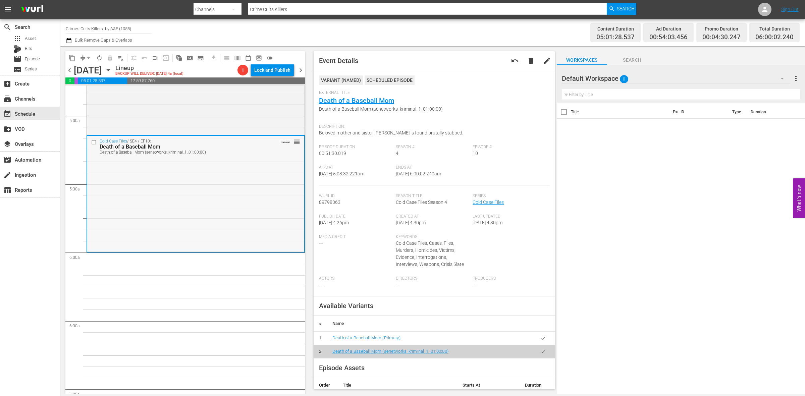
click at [174, 204] on div "Cold Case Files / SE4 / EP10: Death of a Baseball Mom Death of a Baseball Mom (…" at bounding box center [195, 193] width 217 height 115
click at [83, 55] on span "compress" at bounding box center [82, 58] width 7 height 7
click at [88, 55] on span "arrow_drop_down" at bounding box center [88, 58] width 7 height 7
click at [84, 69] on li "Align to Midnight" at bounding box center [89, 71] width 70 height 11
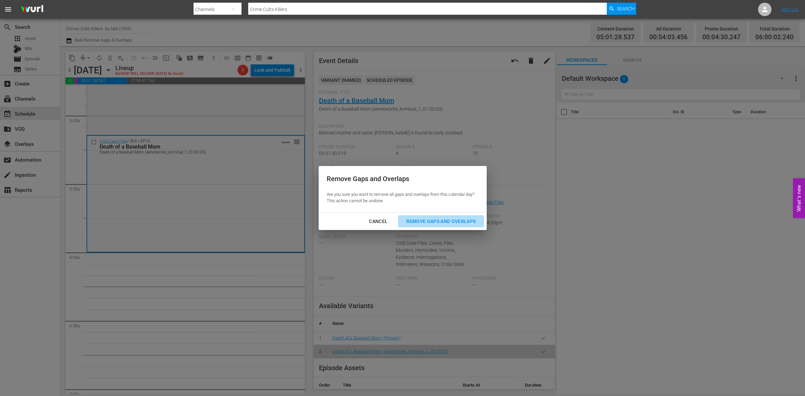
click at [440, 220] on div "Remove Gaps and Overlaps" at bounding box center [441, 221] width 80 height 8
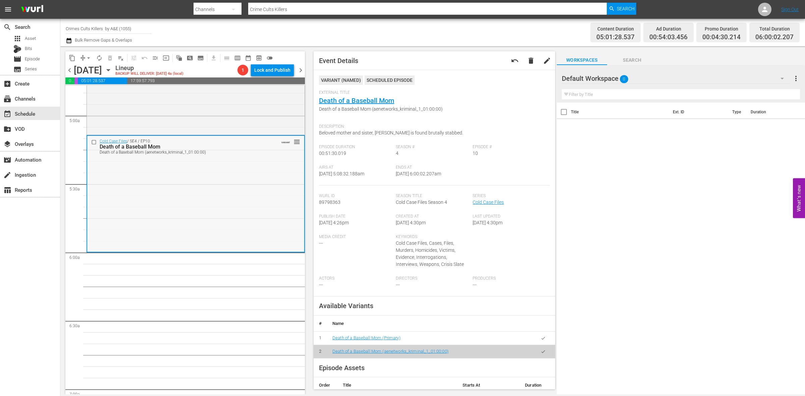
click at [178, 213] on div "Cold Case Files / SE4 / EP10: Death of a Baseball Mom Death of a Baseball Mom (…" at bounding box center [195, 193] width 217 height 115
click at [87, 58] on span "arrow_drop_down" at bounding box center [88, 58] width 7 height 7
click at [89, 72] on li "Align to Midnight" at bounding box center [89, 71] width 70 height 11
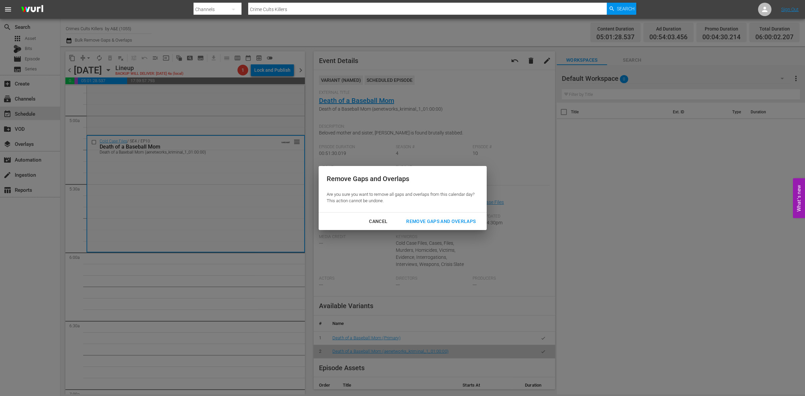
click at [429, 217] on div "Remove Gaps and Overlaps" at bounding box center [441, 221] width 80 height 8
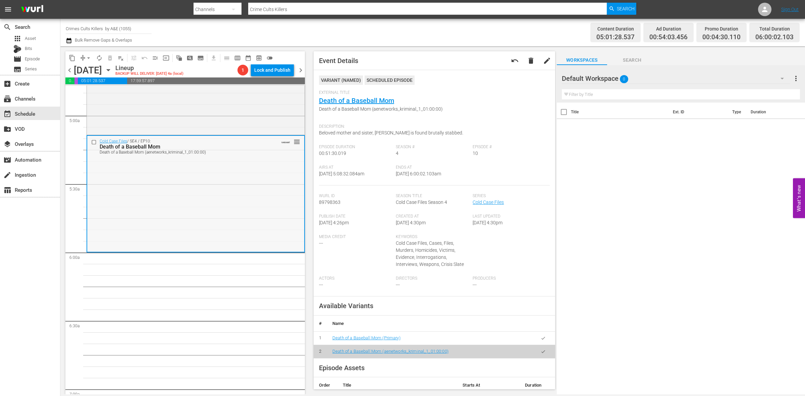
click at [189, 189] on div "Cold Case Files / SE4 / EP10: Death of a Baseball Mom Death of a Baseball Mom (…" at bounding box center [195, 193] width 217 height 115
click at [86, 56] on span "arrow_drop_down" at bounding box center [88, 58] width 7 height 7
click at [83, 71] on li "Align to Midnight" at bounding box center [89, 71] width 70 height 11
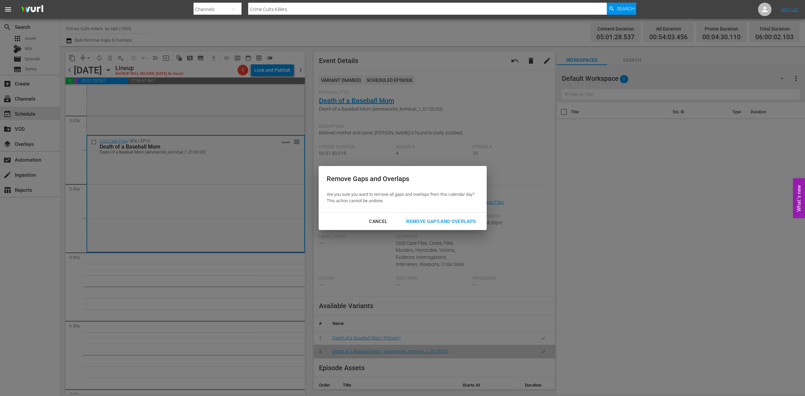
click at [447, 222] on div "Remove Gaps and Overlaps" at bounding box center [441, 221] width 80 height 8
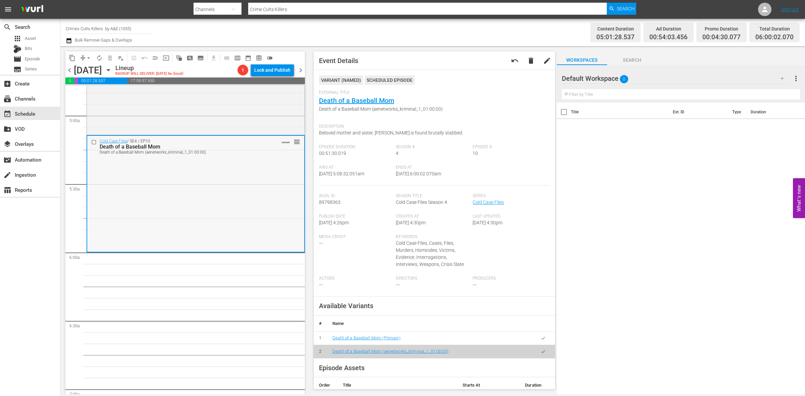
click at [178, 189] on div "Cold Case Files / SE4 / EP10: Death of a Baseball Mom Death of a Baseball Mom (…" at bounding box center [195, 193] width 217 height 115
click at [89, 56] on span "arrow_drop_down" at bounding box center [88, 58] width 7 height 7
click at [84, 71] on li "Align to Midnight" at bounding box center [89, 71] width 70 height 11
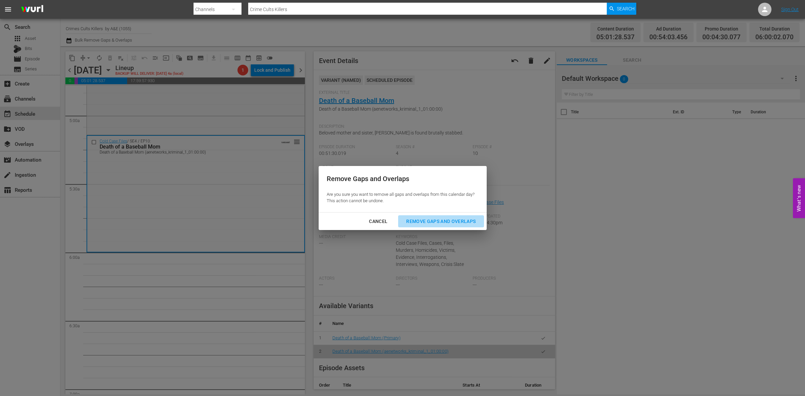
click at [441, 221] on div "Remove Gaps and Overlaps" at bounding box center [441, 221] width 80 height 8
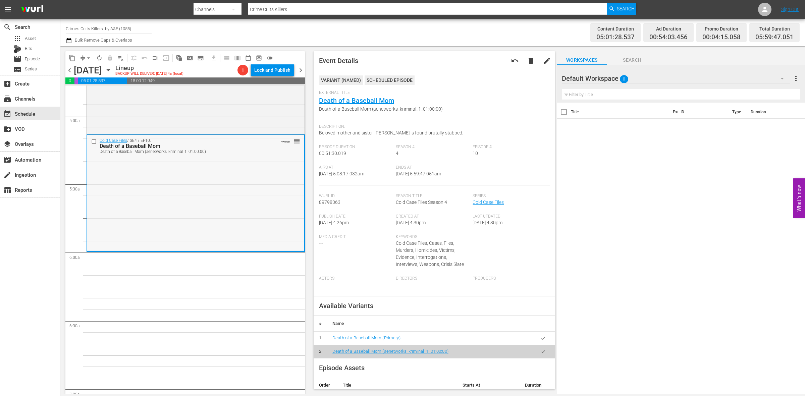
click at [261, 210] on div "Cold Case Files / SE4 / EP10: Death of a Baseball Mom Death of a Baseball Mom (…" at bounding box center [195, 192] width 217 height 115
click at [88, 57] on span "arrow_drop_down" at bounding box center [88, 58] width 7 height 7
click at [86, 69] on li "Align to Midnight" at bounding box center [89, 71] width 70 height 11
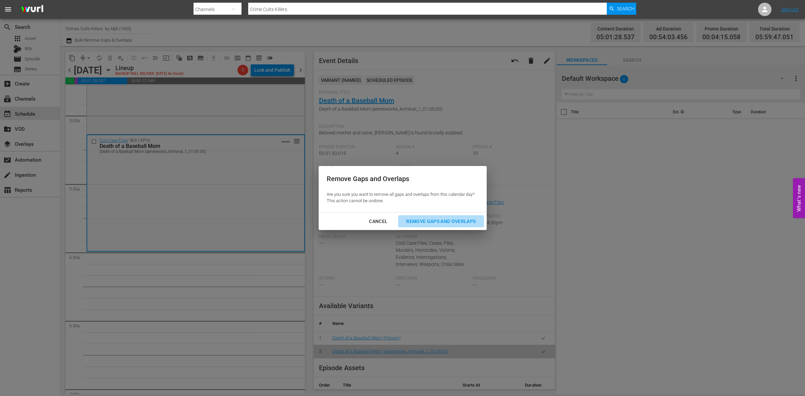
click at [438, 220] on div "Remove Gaps and Overlaps" at bounding box center [441, 221] width 80 height 8
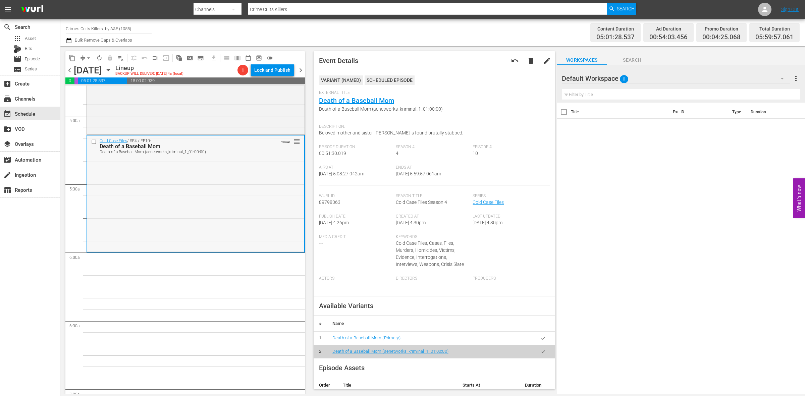
click at [165, 200] on div "Cold Case Files / SE4 / EP10: Death of a Baseball Mom Death of a Baseball Mom (…" at bounding box center [195, 192] width 217 height 115
click at [90, 55] on span "arrow_drop_down" at bounding box center [88, 58] width 7 height 7
click at [86, 71] on li "Align to Midnight" at bounding box center [89, 71] width 70 height 11
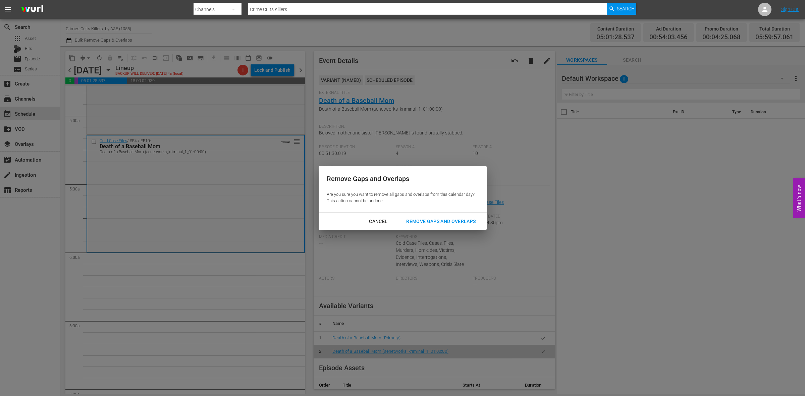
click at [431, 220] on div "Remove Gaps and Overlaps" at bounding box center [441, 221] width 80 height 8
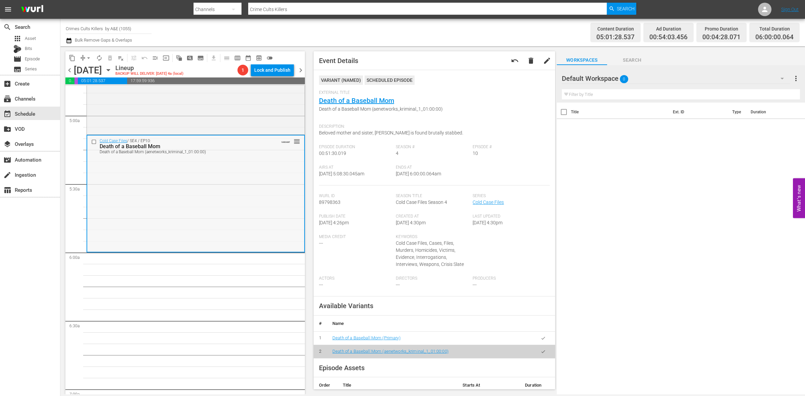
click at [219, 179] on div "Cold Case Files / SE4 / EP10: Death of a Baseball Mom Death of a Baseball Mom (…" at bounding box center [195, 192] width 217 height 115
click at [88, 56] on span "arrow_drop_down" at bounding box center [88, 58] width 7 height 7
click at [87, 66] on li "Align to Midnight" at bounding box center [89, 71] width 70 height 11
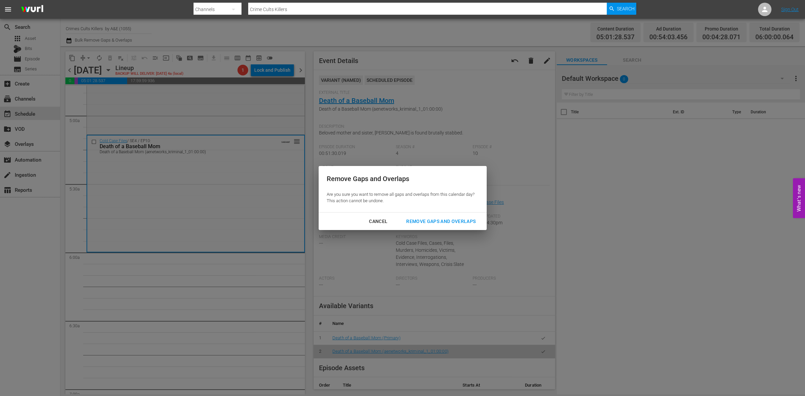
click at [445, 221] on div "Remove Gaps and Overlaps" at bounding box center [441, 221] width 80 height 8
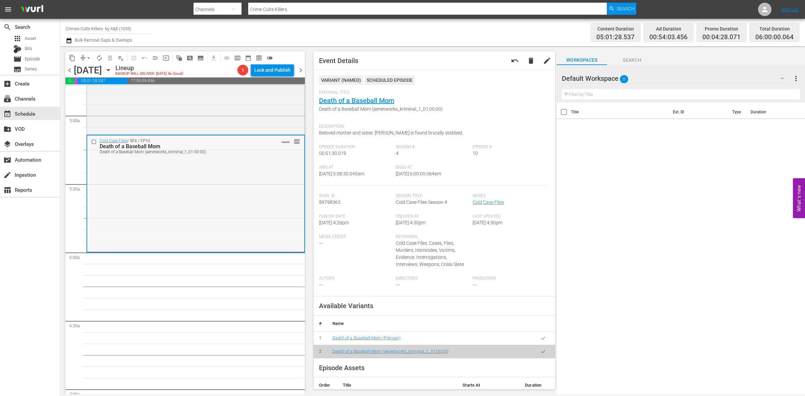
click at [262, 199] on div "Cold Case Files / SE4 / EP10: Death of a Baseball Mom Death of a Baseball Mom (…" at bounding box center [195, 192] width 217 height 115
click at [149, 190] on div "Cold Case Files / SE4 / EP10: Death of a Baseball Mom Death of a Baseball Mom (…" at bounding box center [195, 192] width 217 height 115
click at [97, 58] on span "autorenew_outlined" at bounding box center [99, 58] width 7 height 7
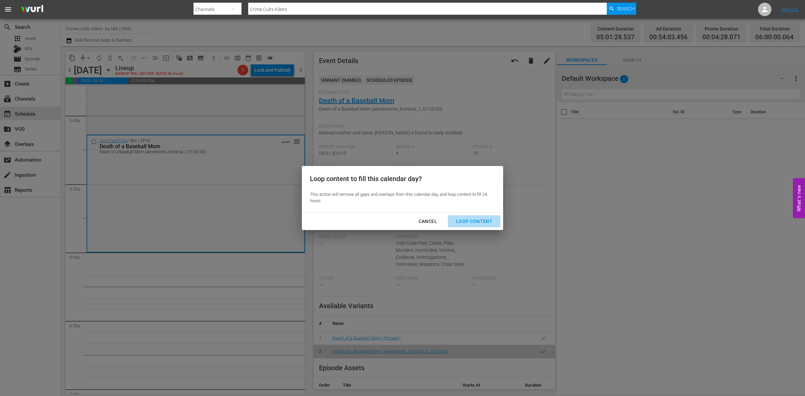
click at [481, 221] on div "Loop Content" at bounding box center [473, 221] width 47 height 8
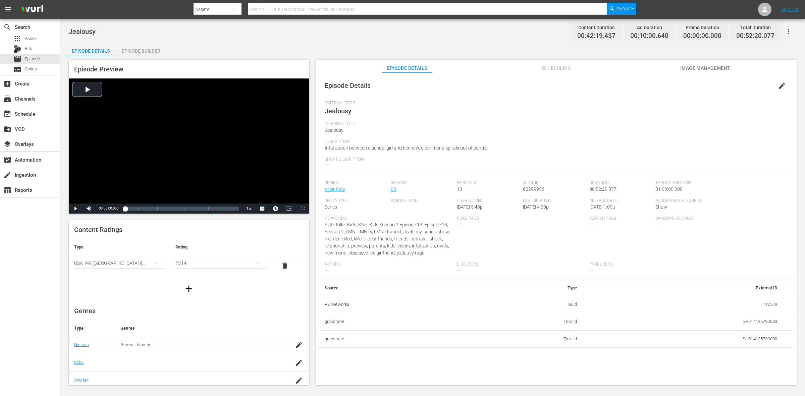
click at [143, 51] on div "Episode Builder" at bounding box center [141, 51] width 50 height 16
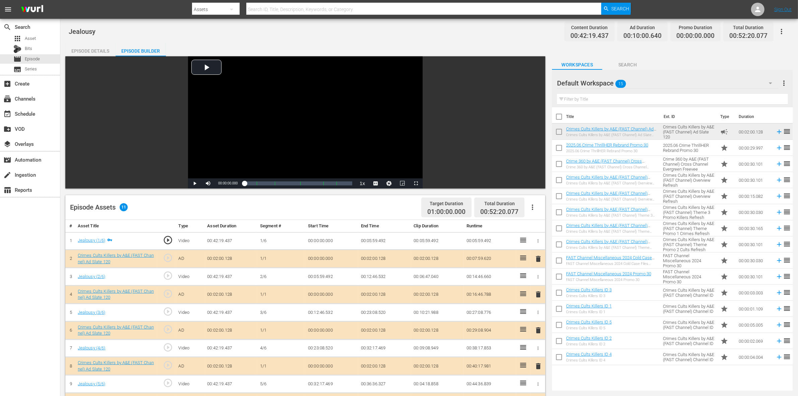
scroll to position [42, 0]
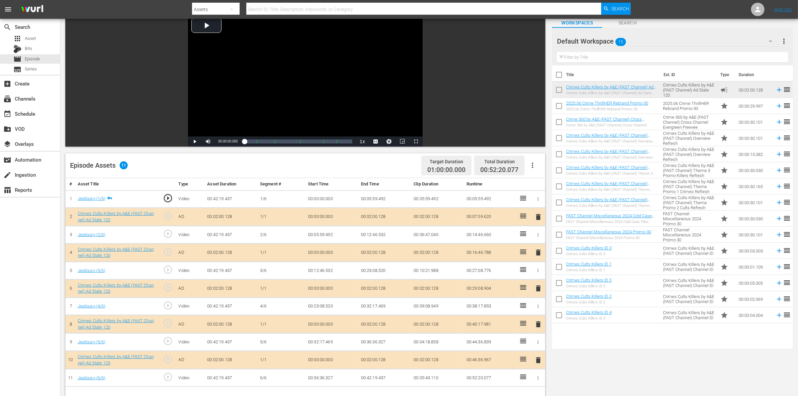
click at [537, 250] on span "delete" at bounding box center [538, 252] width 8 height 8
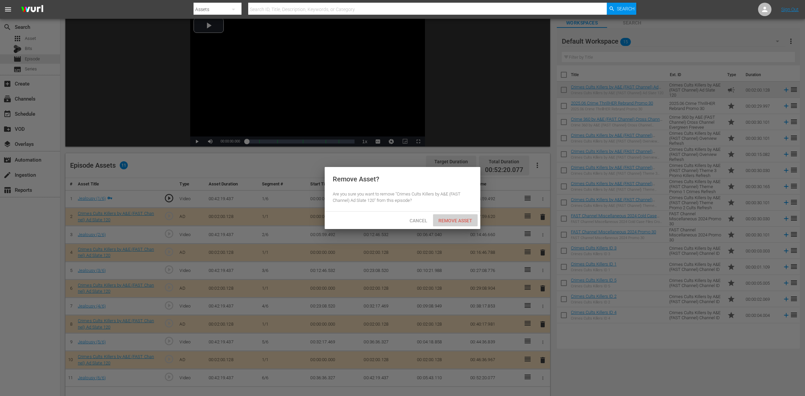
click at [456, 220] on span "Remove Asset" at bounding box center [455, 220] width 45 height 5
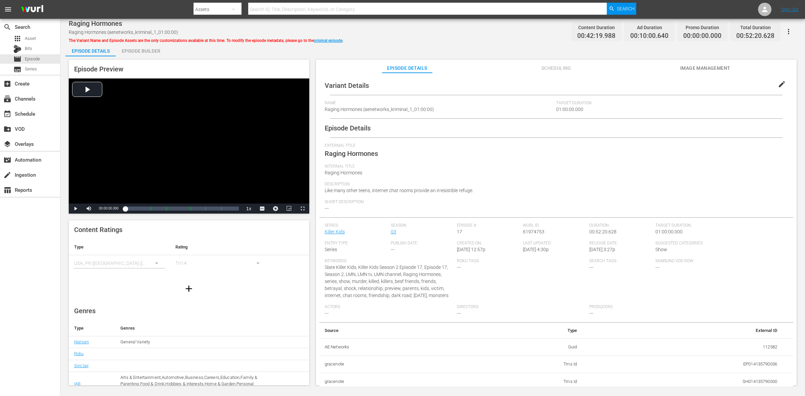
click at [148, 49] on div "Episode Builder" at bounding box center [141, 51] width 50 height 16
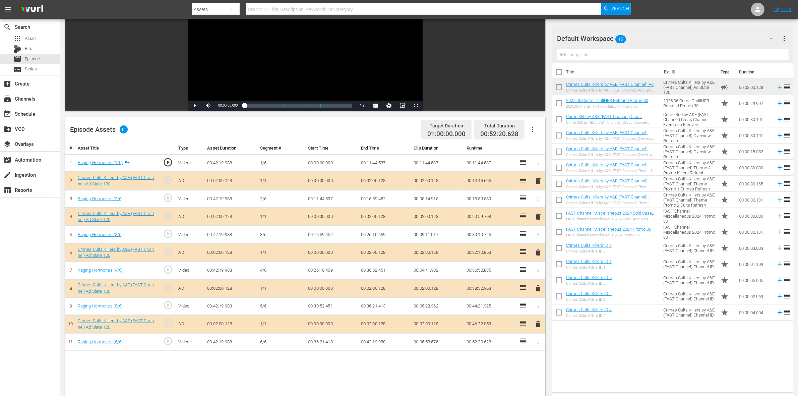
scroll to position [84, 0]
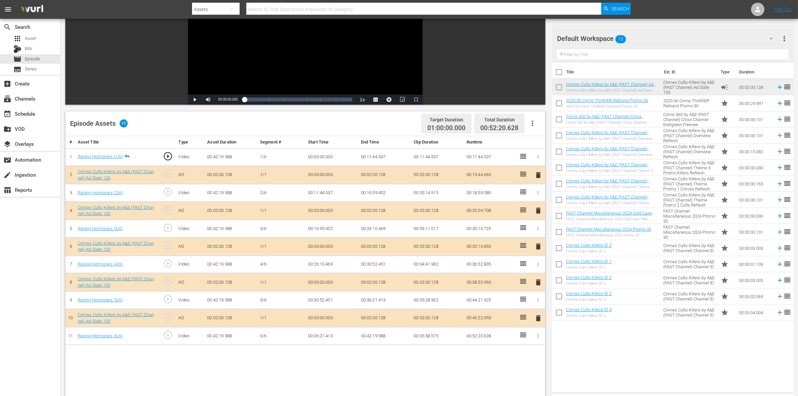
click at [537, 210] on span "delete" at bounding box center [538, 211] width 8 height 8
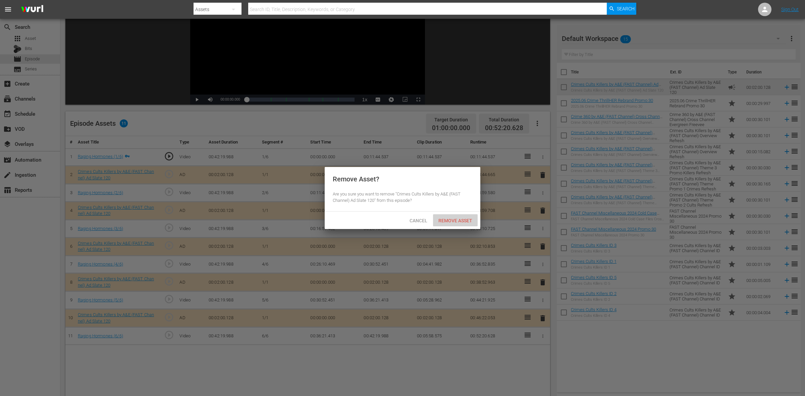
click at [440, 218] on span "Remove Asset" at bounding box center [455, 220] width 45 height 5
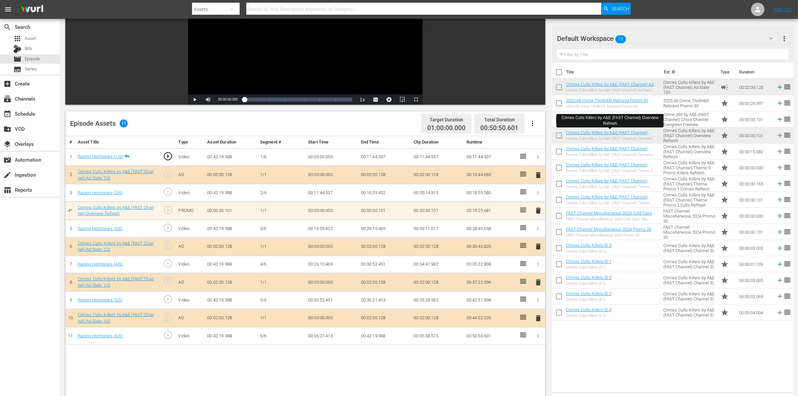
click at [537, 211] on span "delete" at bounding box center [538, 211] width 8 height 8
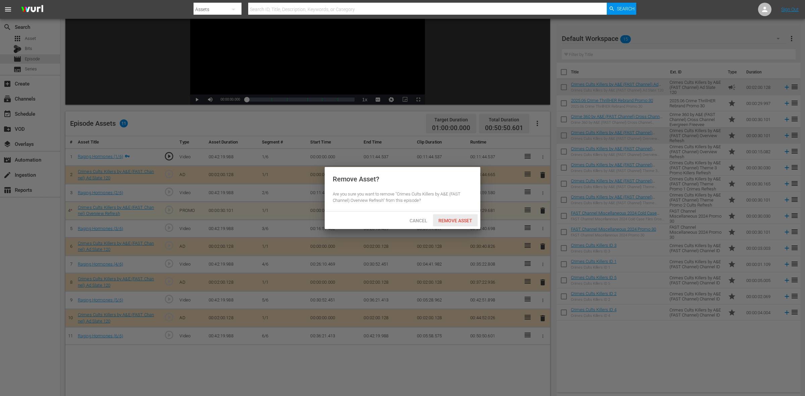
click at [460, 220] on span "Remove Asset" at bounding box center [455, 220] width 45 height 5
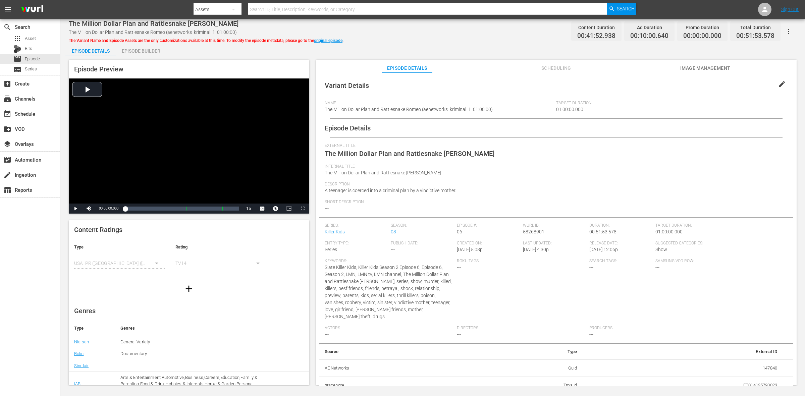
click at [145, 49] on div "Episode Builder" at bounding box center [141, 51] width 50 height 16
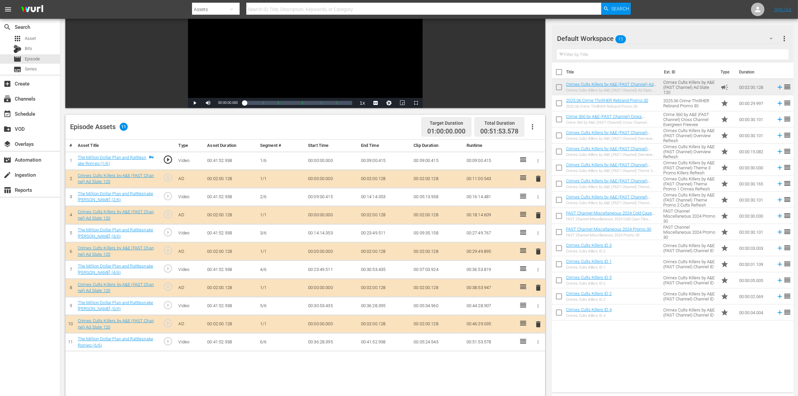
scroll to position [84, 0]
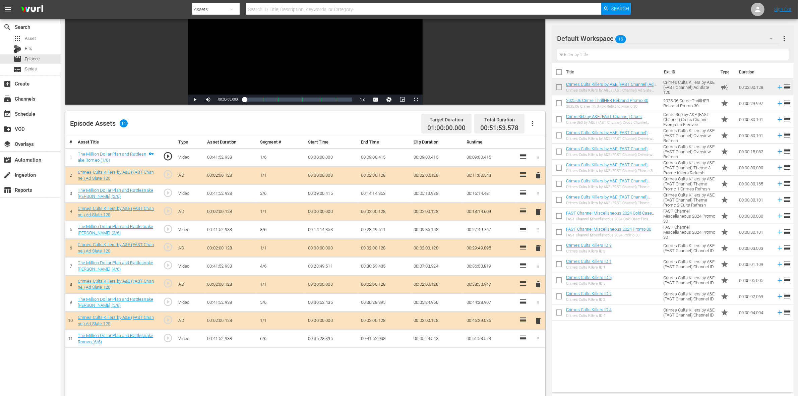
click at [540, 248] on span "delete" at bounding box center [538, 248] width 8 height 8
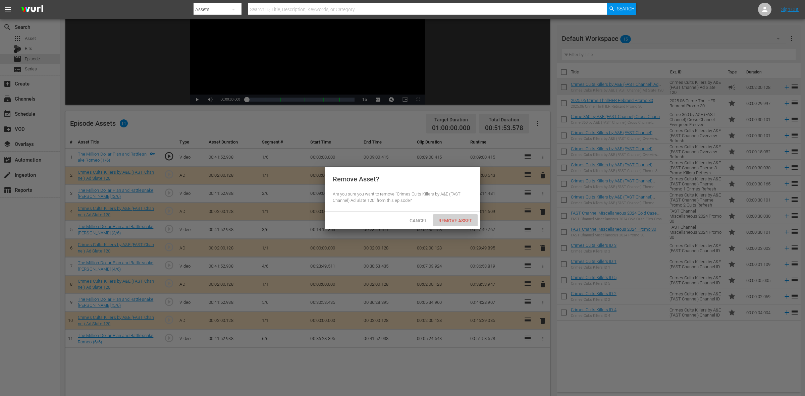
click at [458, 217] on div "Remove Asset" at bounding box center [455, 220] width 45 height 12
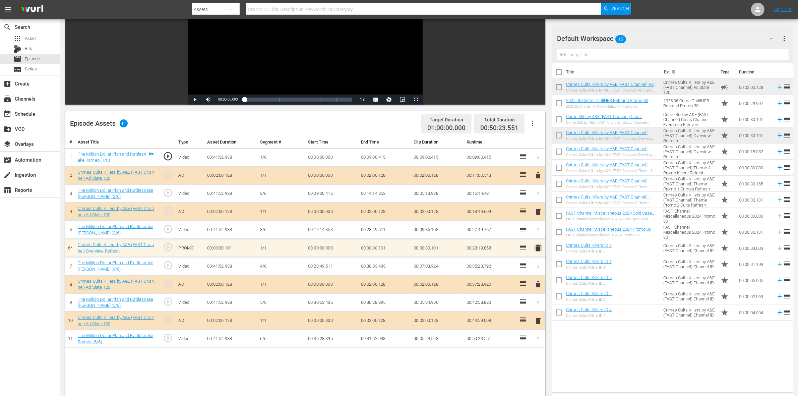
click at [537, 248] on span "delete" at bounding box center [538, 248] width 8 height 8
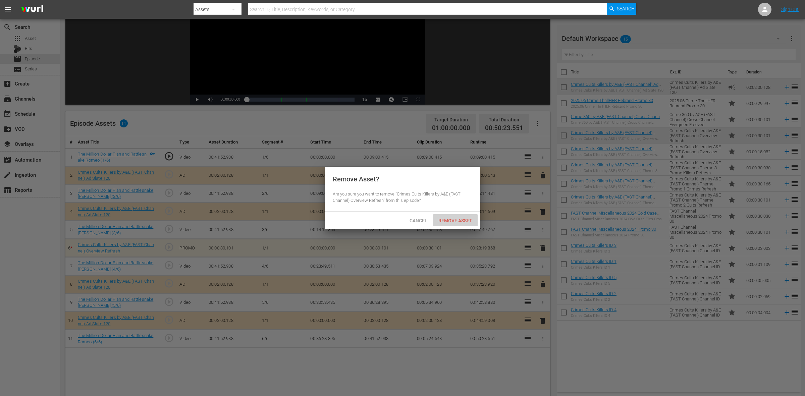
click at [455, 221] on span "Remove Asset" at bounding box center [455, 220] width 45 height 5
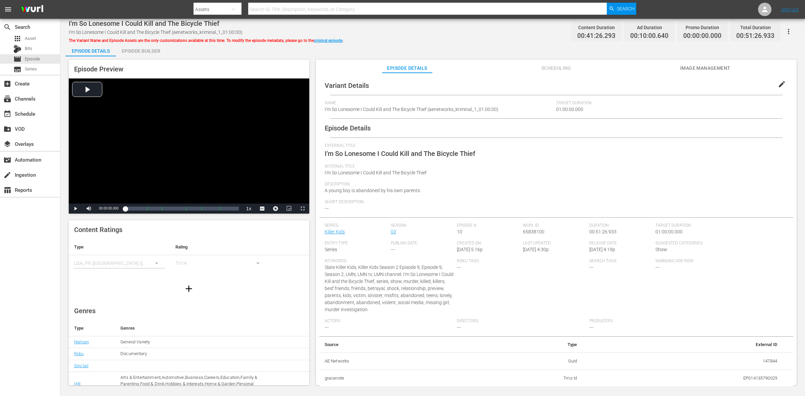
click at [137, 51] on div "Episode Builder" at bounding box center [141, 51] width 50 height 16
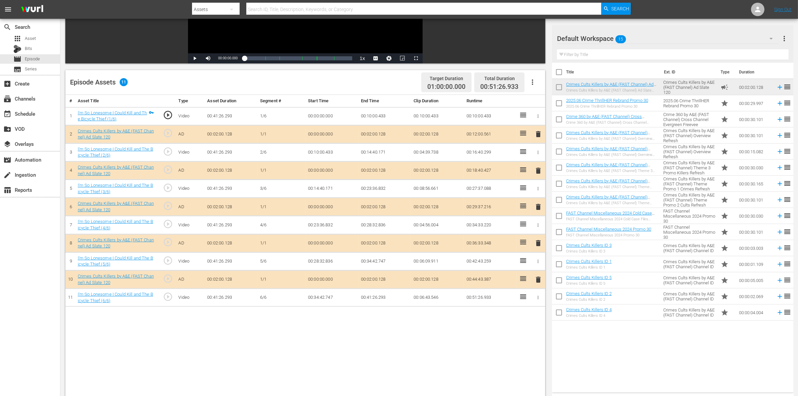
scroll to position [126, 0]
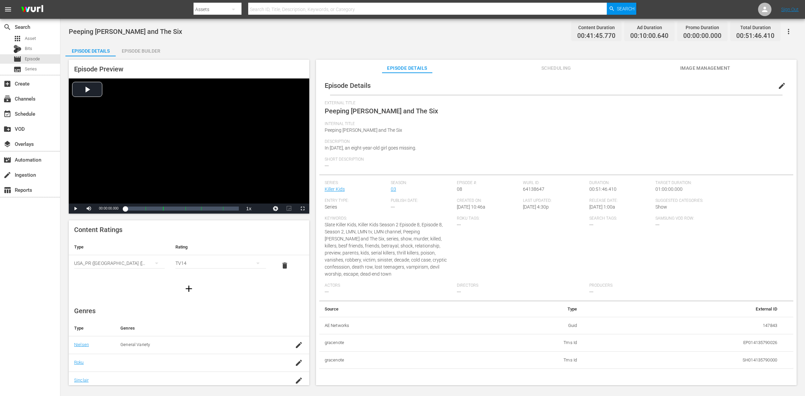
click at [128, 49] on div "Episode Builder" at bounding box center [141, 51] width 50 height 16
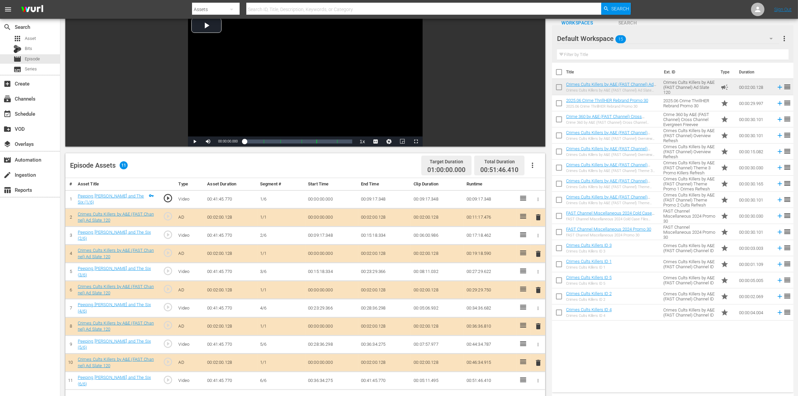
scroll to position [84, 0]
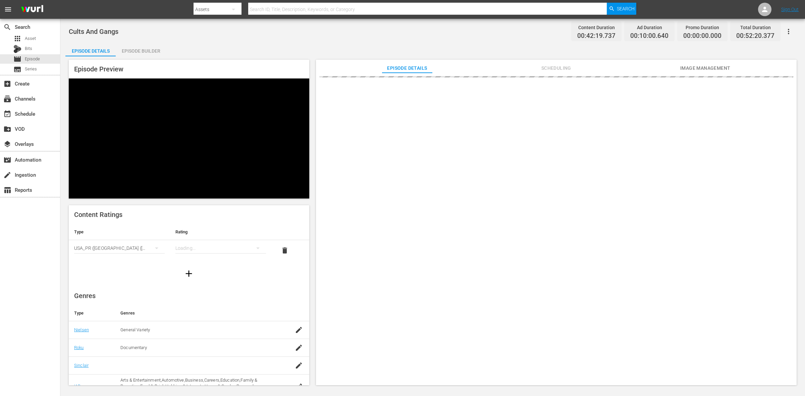
click at [140, 51] on div "Episode Builder" at bounding box center [141, 51] width 50 height 16
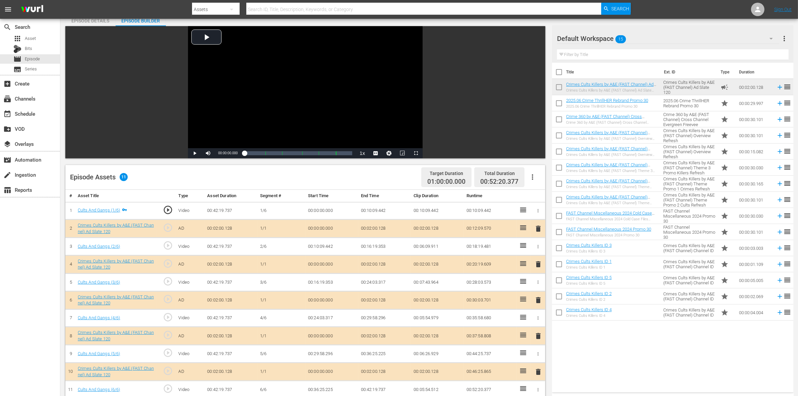
scroll to position [84, 0]
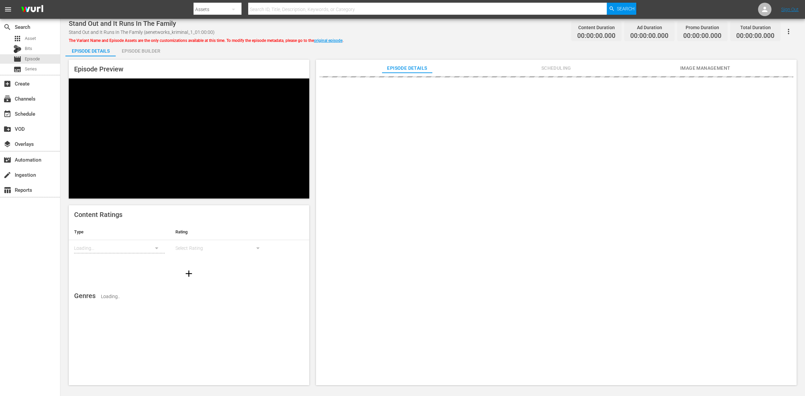
click at [134, 48] on div "Episode Builder" at bounding box center [141, 51] width 50 height 16
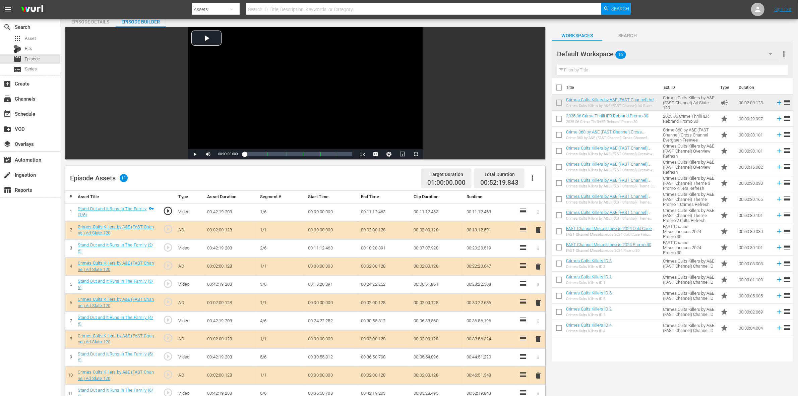
scroll to position [42, 0]
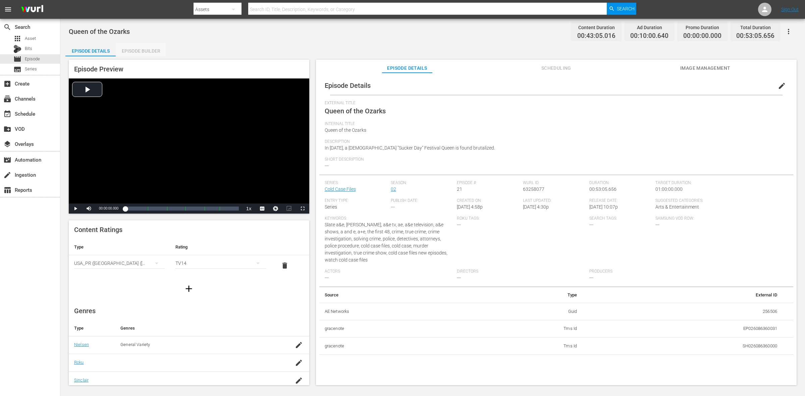
click at [152, 49] on div "Episode Builder" at bounding box center [141, 51] width 50 height 16
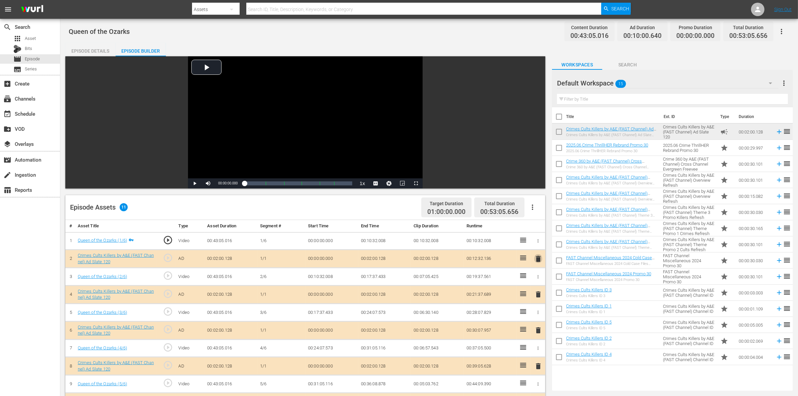
click at [537, 257] on span "delete" at bounding box center [538, 259] width 8 height 8
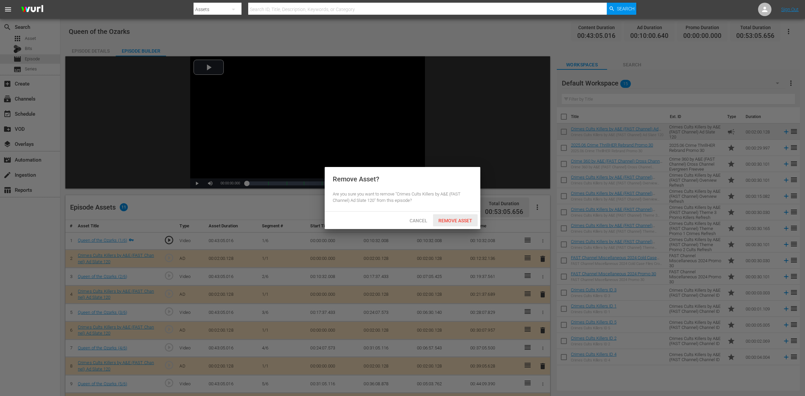
click at [447, 219] on span "Remove Asset" at bounding box center [455, 220] width 45 height 5
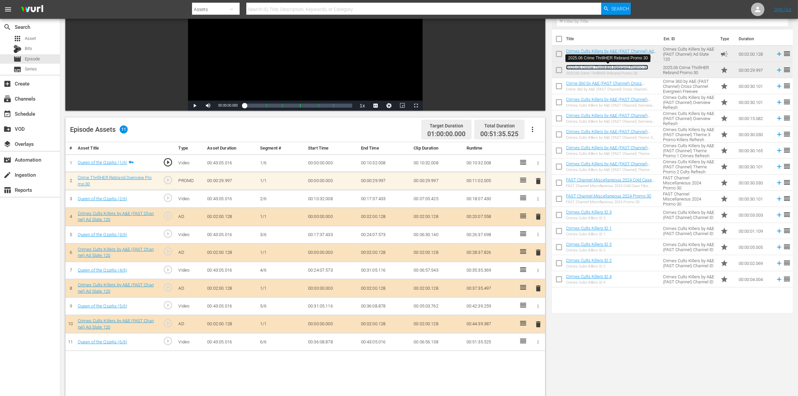
scroll to position [84, 0]
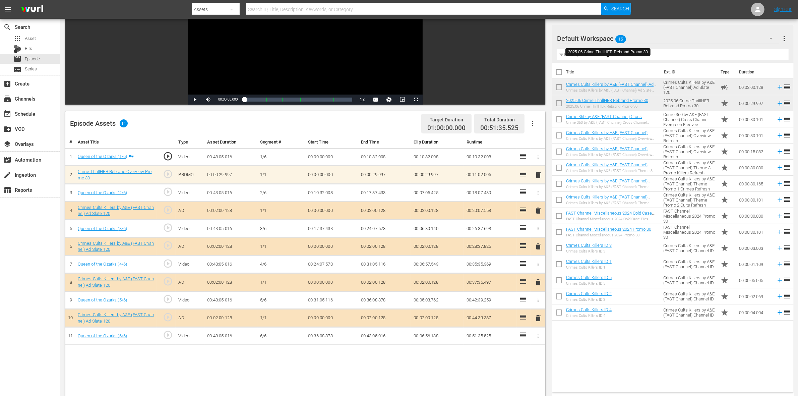
click at [536, 317] on span "delete" at bounding box center [538, 318] width 8 height 8
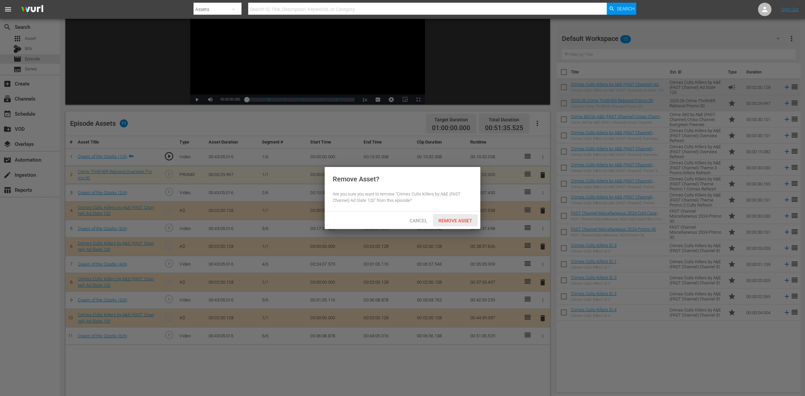
click at [458, 220] on span "Remove Asset" at bounding box center [455, 220] width 45 height 5
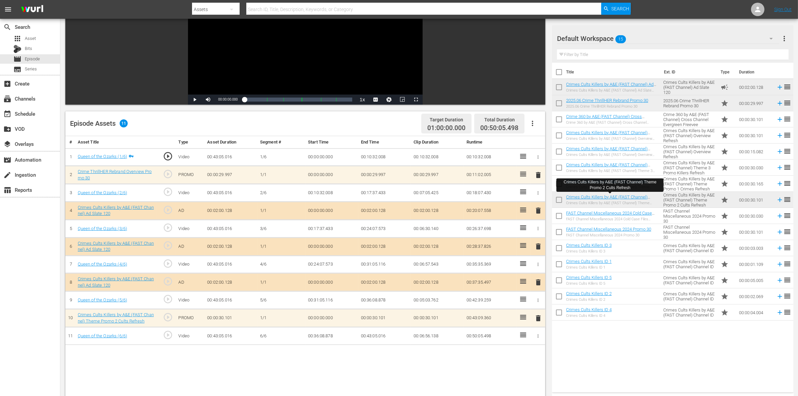
click at [540, 317] on span "delete" at bounding box center [538, 318] width 8 height 8
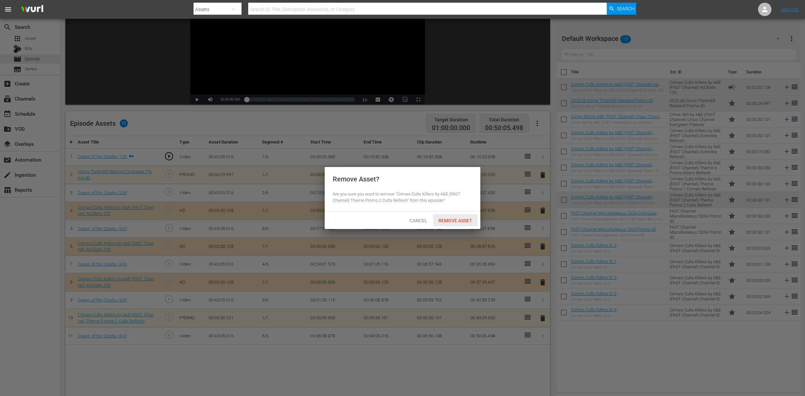
click at [454, 220] on span "Remove Asset" at bounding box center [455, 220] width 45 height 5
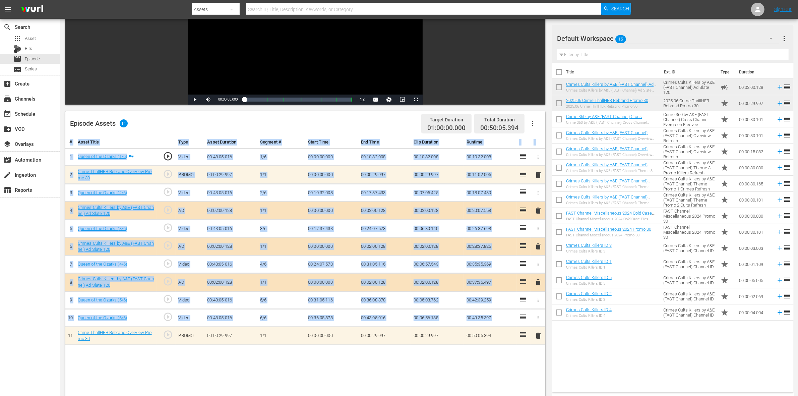
drag, startPoint x: 527, startPoint y: 338, endPoint x: 518, endPoint y: 318, distance: 22.4
click at [518, 317] on tbody "1 Queen of the Ozarks (1/6) play_circle_outline Video 00:43:05.016 1/6 00:00:00…" at bounding box center [305, 246] width 480 height 196
click at [495, 317] on div "# Asset Title Type Asset Duration Segment # Start Time End Time Clip Duration R…" at bounding box center [305, 309] width 480 height 346
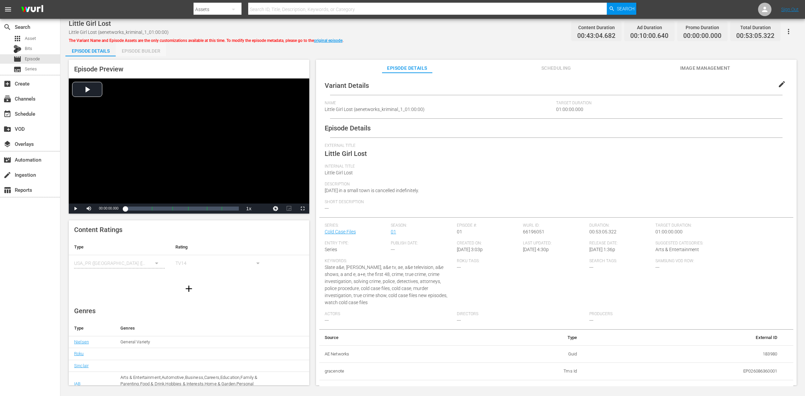
click at [144, 51] on div "Episode Builder" at bounding box center [141, 51] width 50 height 16
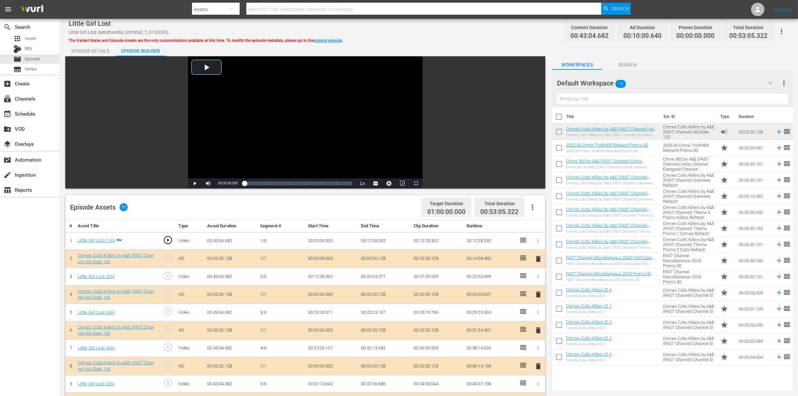
click at [539, 295] on span "delete" at bounding box center [538, 294] width 8 height 8
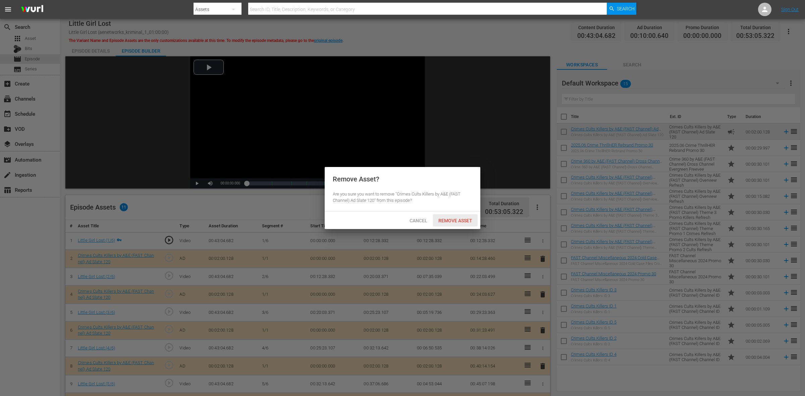
click at [442, 222] on span "Remove Asset" at bounding box center [455, 220] width 45 height 5
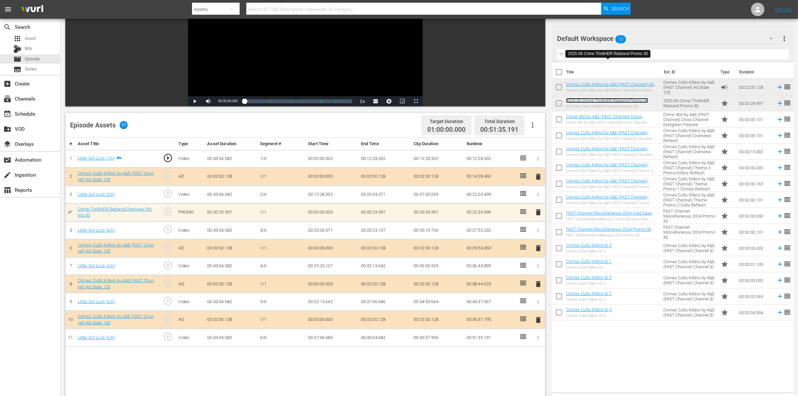
scroll to position [84, 0]
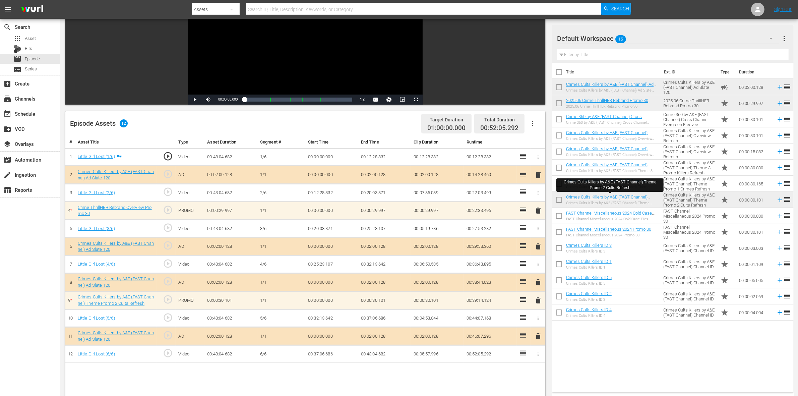
click at [537, 299] on span "delete" at bounding box center [538, 300] width 8 height 8
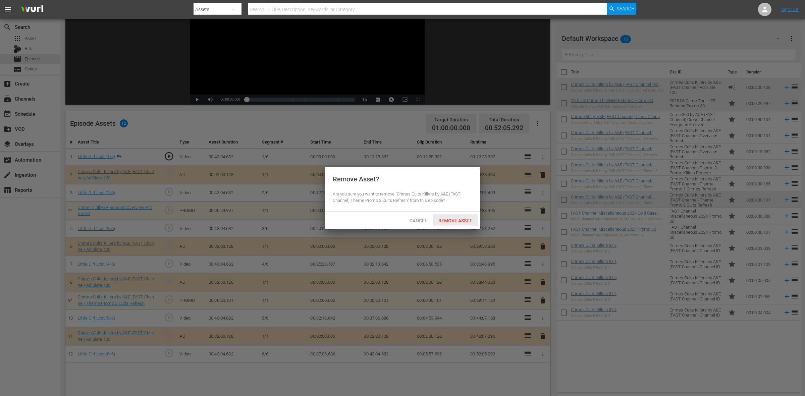
click at [444, 222] on span "Remove Asset" at bounding box center [455, 220] width 45 height 5
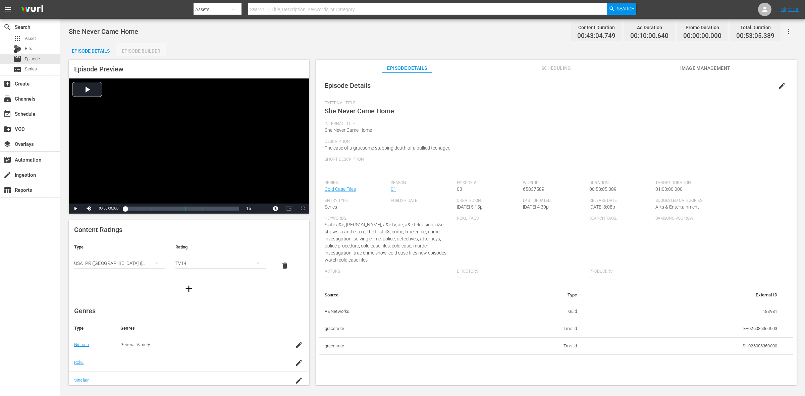
click at [128, 49] on div "Episode Builder" at bounding box center [141, 51] width 50 height 16
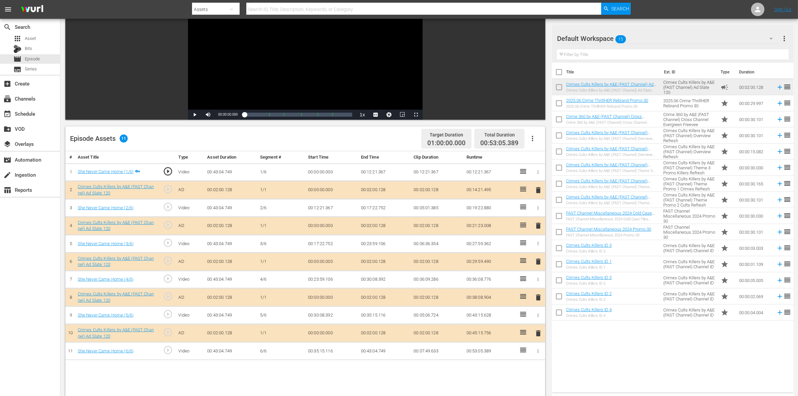
scroll to position [84, 0]
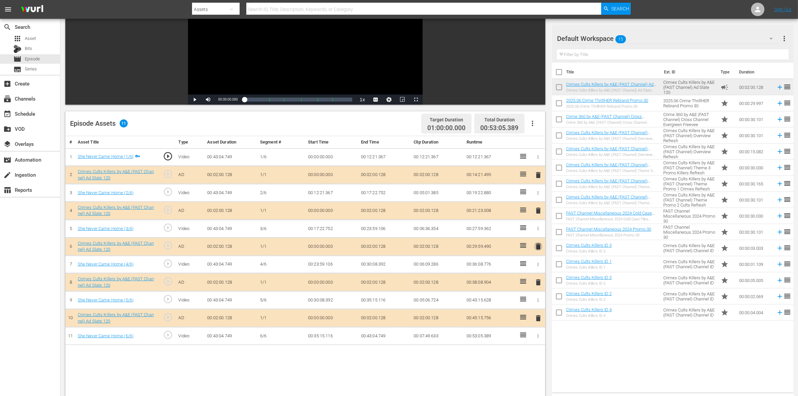
click at [538, 247] on span "delete" at bounding box center [538, 246] width 8 height 8
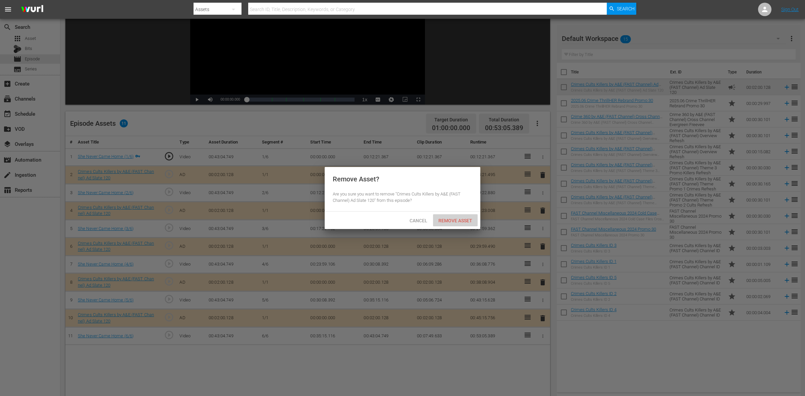
click at [446, 220] on span "Remove Asset" at bounding box center [455, 220] width 45 height 5
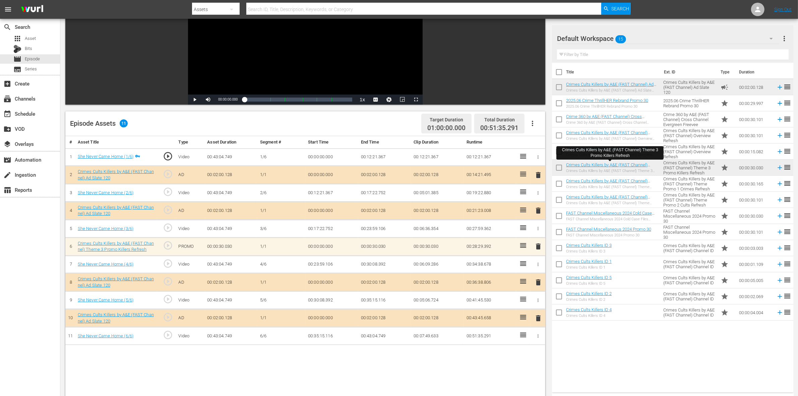
click at [537, 247] on span "delete" at bounding box center [538, 246] width 8 height 8
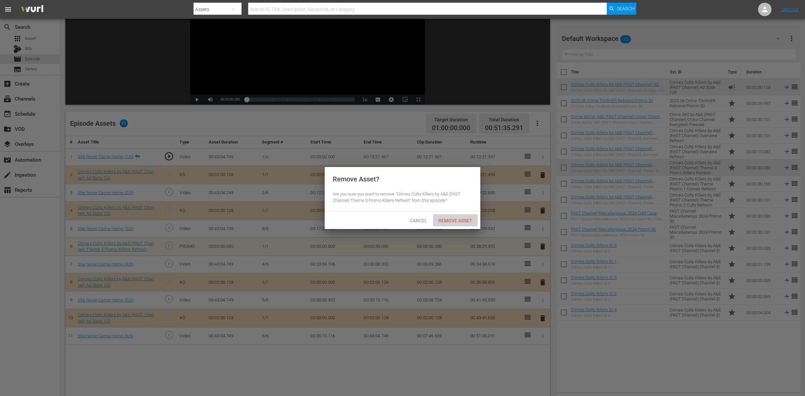
click at [443, 221] on span "Remove Asset" at bounding box center [455, 220] width 45 height 5
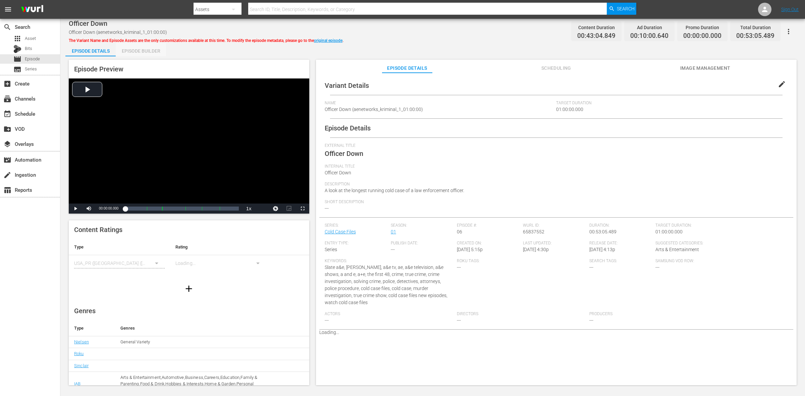
click at [127, 52] on div "Episode Builder" at bounding box center [141, 51] width 50 height 16
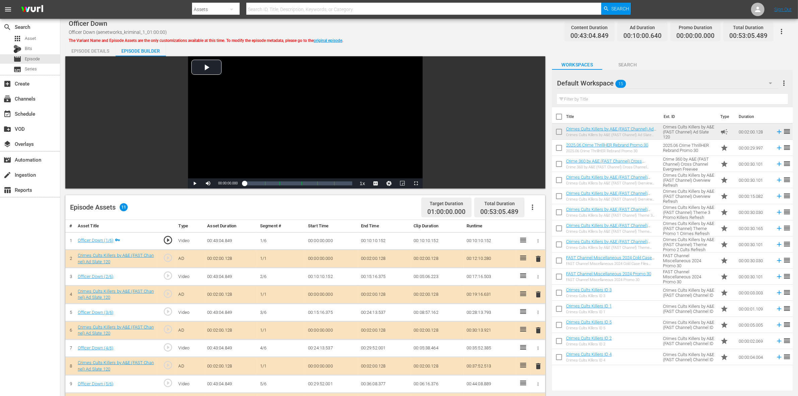
scroll to position [84, 0]
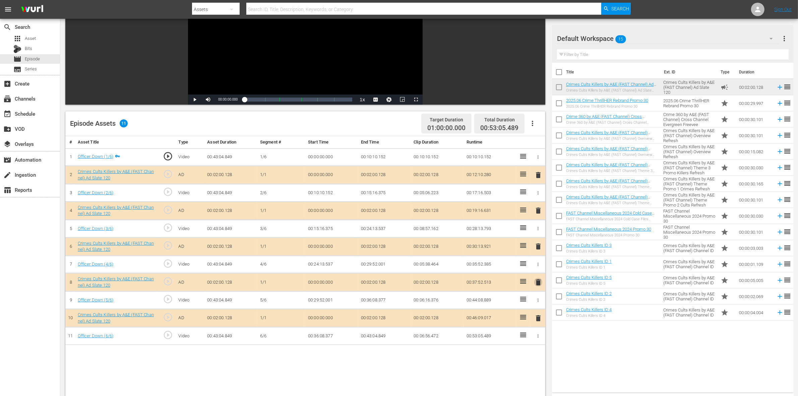
click at [537, 286] on span "delete" at bounding box center [538, 282] width 8 height 8
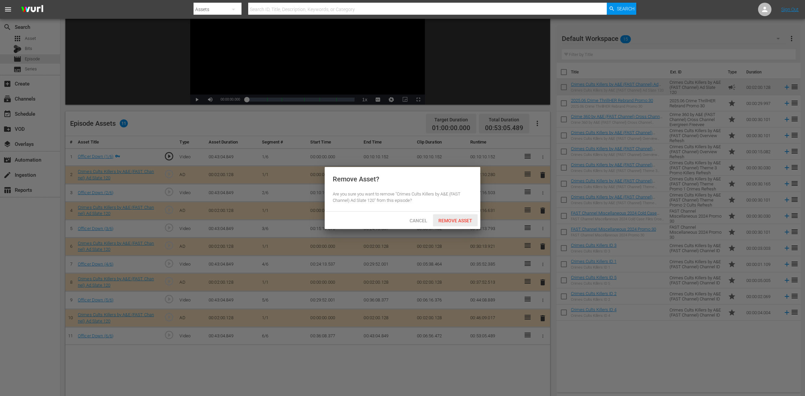
drag, startPoint x: 443, startPoint y: 218, endPoint x: 448, endPoint y: 220, distance: 4.9
click at [444, 218] on span "Remove Asset" at bounding box center [455, 220] width 45 height 5
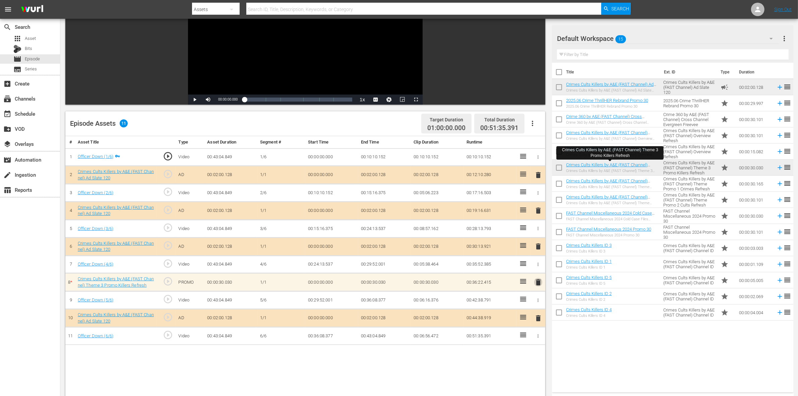
click at [538, 283] on span "delete" at bounding box center [538, 282] width 8 height 8
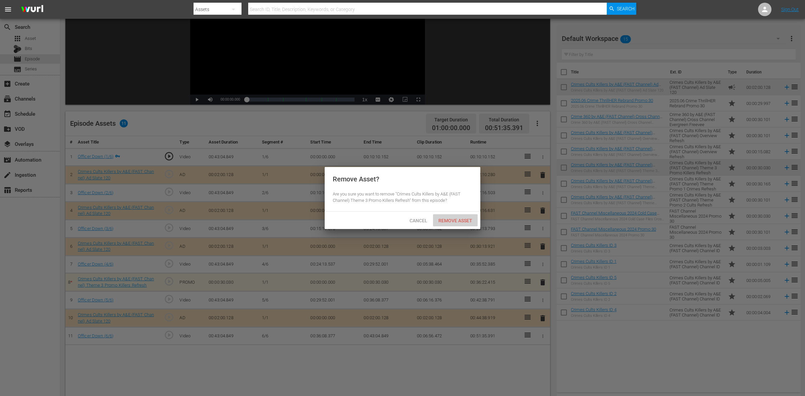
click at [459, 219] on span "Remove Asset" at bounding box center [455, 220] width 45 height 5
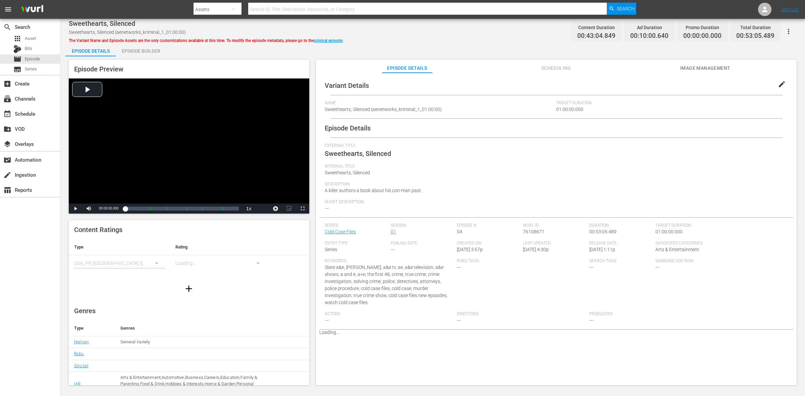
click at [142, 52] on div "Episode Builder" at bounding box center [141, 51] width 50 height 16
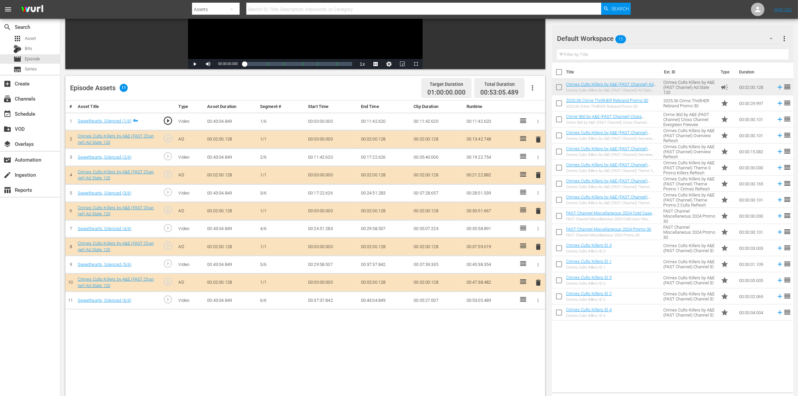
scroll to position [126, 0]
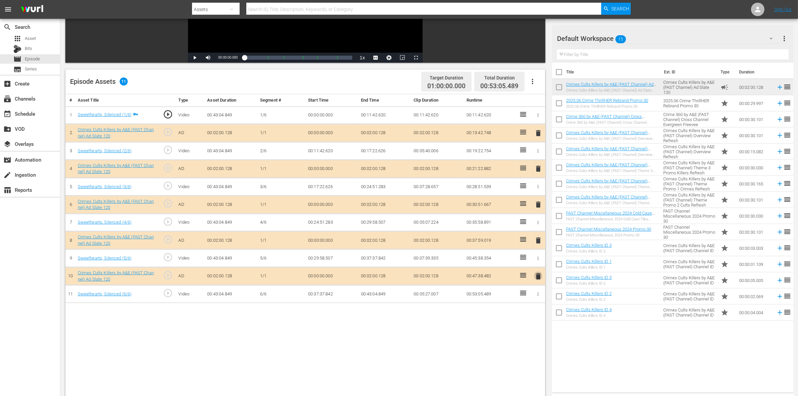
click at [537, 279] on span "delete" at bounding box center [538, 276] width 8 height 8
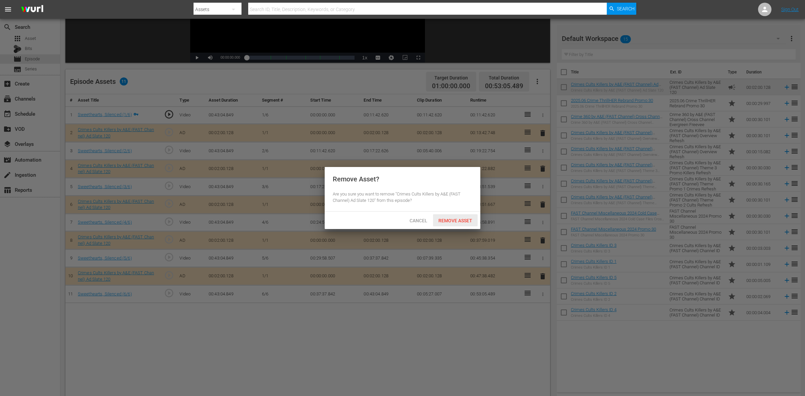
click at [438, 221] on span "Remove Asset" at bounding box center [455, 220] width 45 height 5
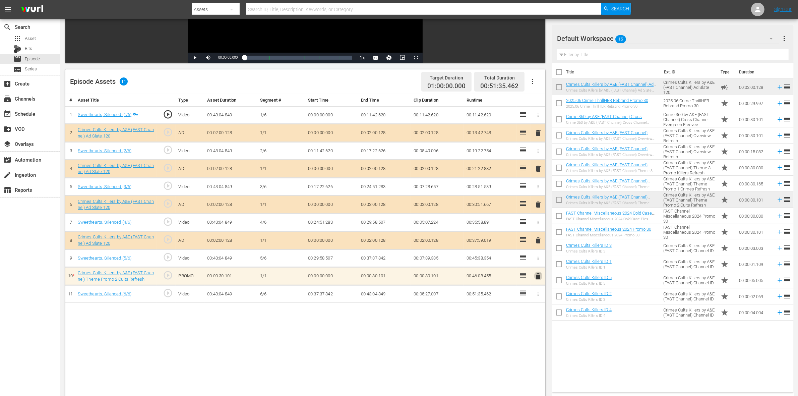
click at [537, 277] on span "delete" at bounding box center [538, 276] width 8 height 8
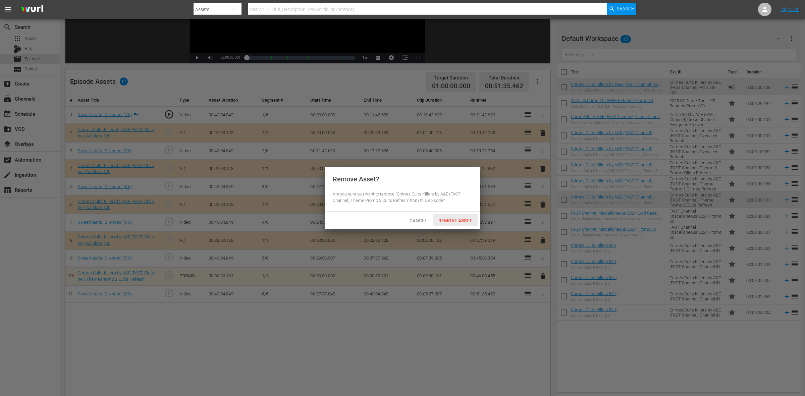
click at [446, 223] on span "Remove Asset" at bounding box center [455, 220] width 45 height 5
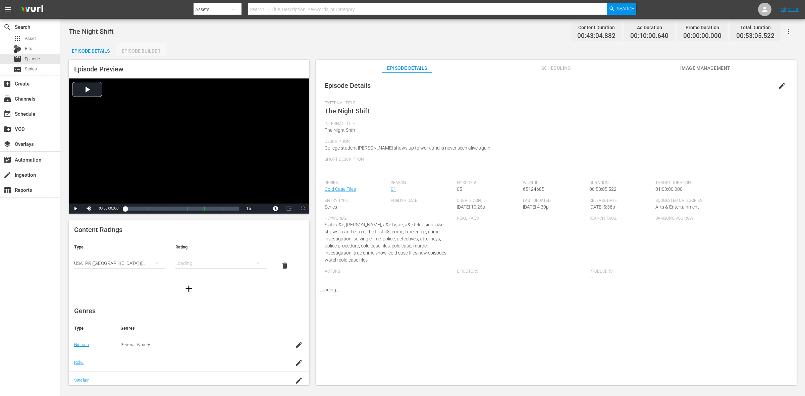
click at [128, 53] on div "Episode Builder" at bounding box center [141, 51] width 50 height 16
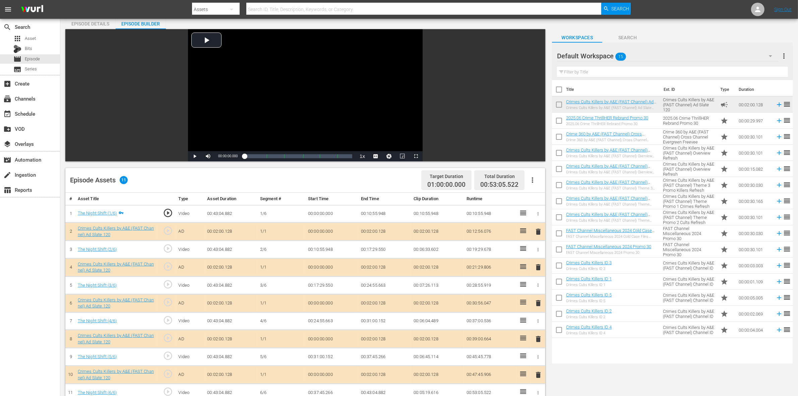
scroll to position [42, 0]
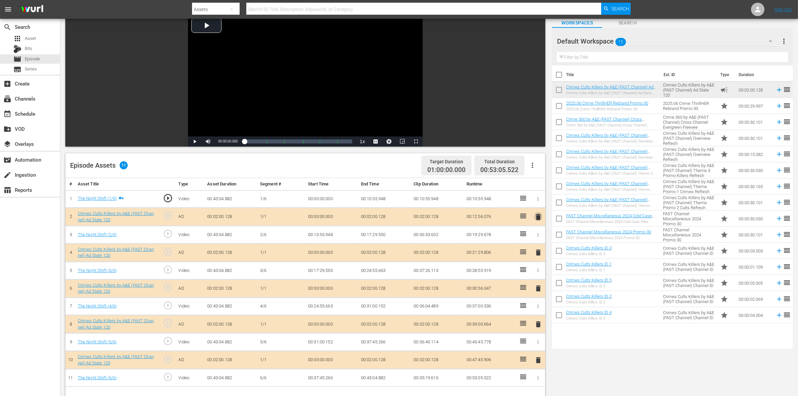
click at [537, 215] on span "delete" at bounding box center [538, 217] width 8 height 8
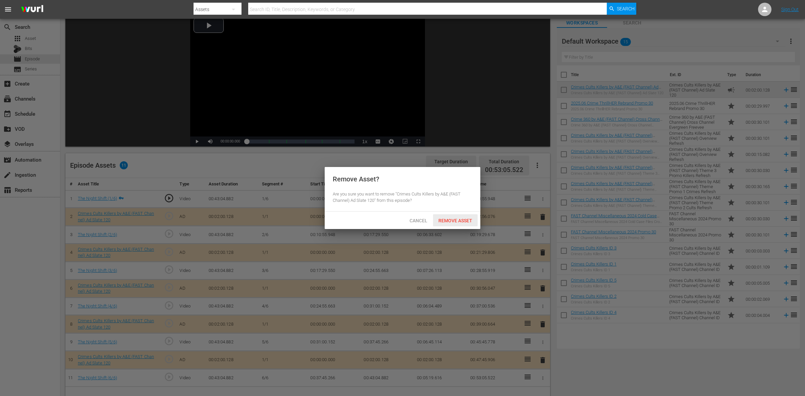
click at [460, 220] on span "Remove Asset" at bounding box center [455, 220] width 45 height 5
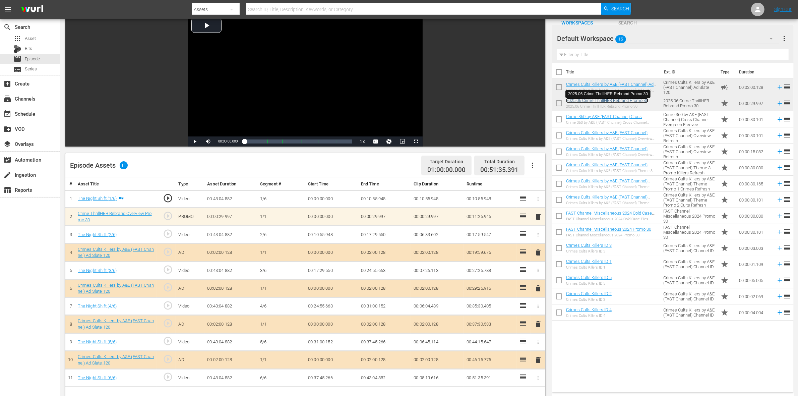
scroll to position [84, 0]
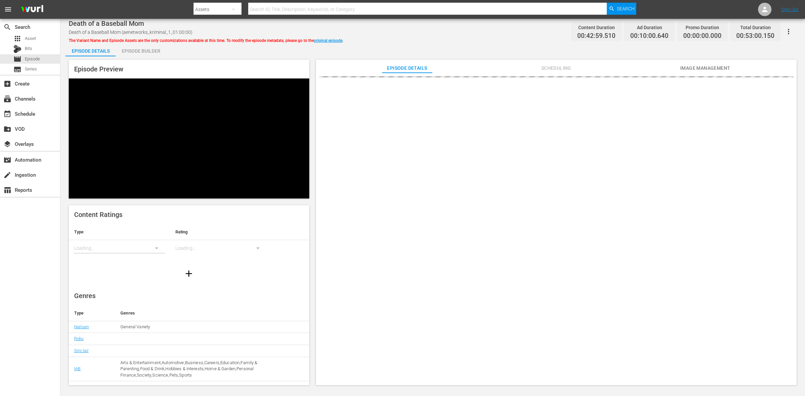
click at [132, 48] on div "Episode Builder" at bounding box center [141, 51] width 50 height 16
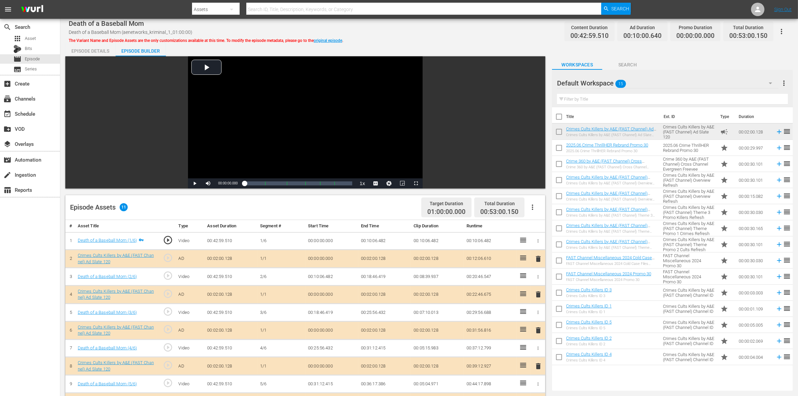
click at [537, 294] on span "delete" at bounding box center [538, 294] width 8 height 8
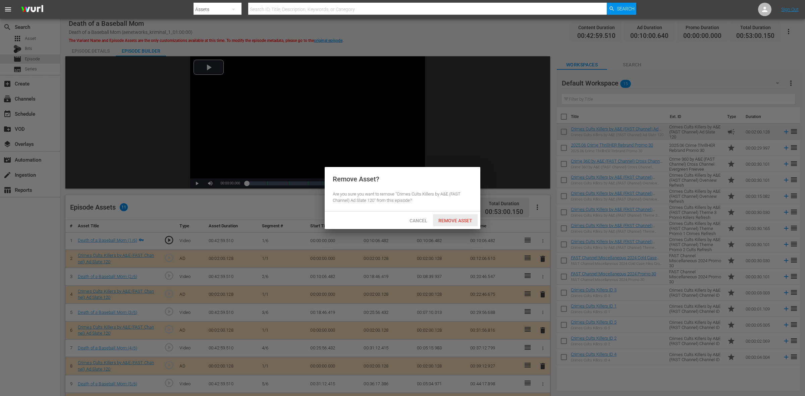
click at [440, 217] on div "Remove Asset" at bounding box center [455, 220] width 45 height 12
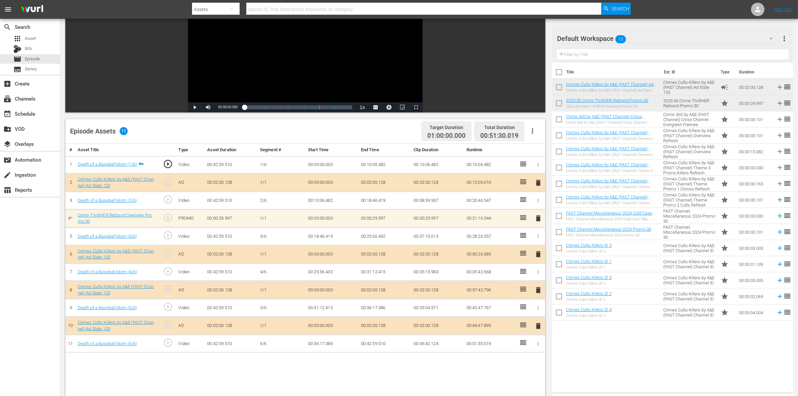
scroll to position [84, 0]
